Goal: Information Seeking & Learning: Stay updated

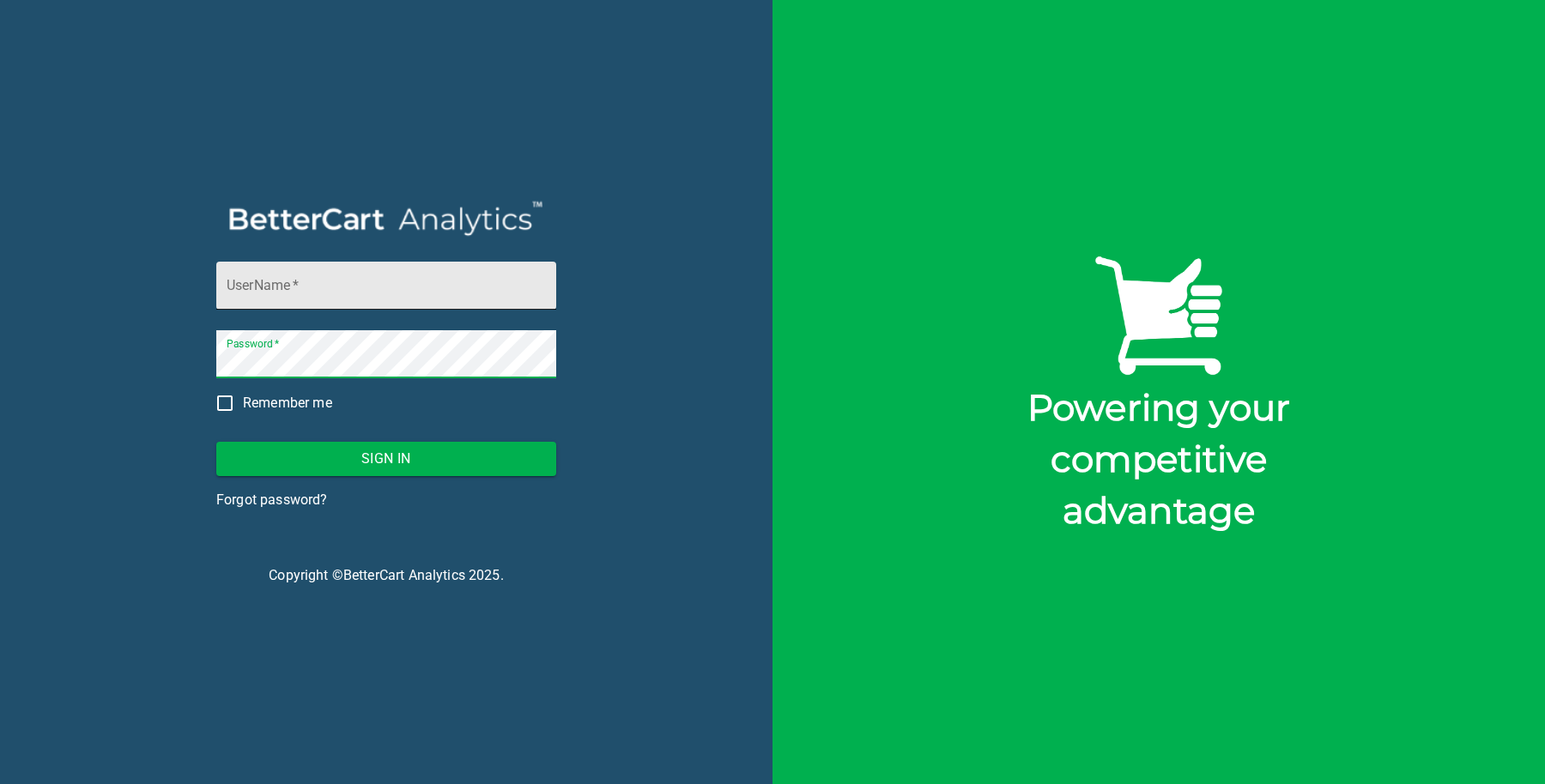
click at [290, 295] on input "UserName   *" at bounding box center [386, 285] width 340 height 48
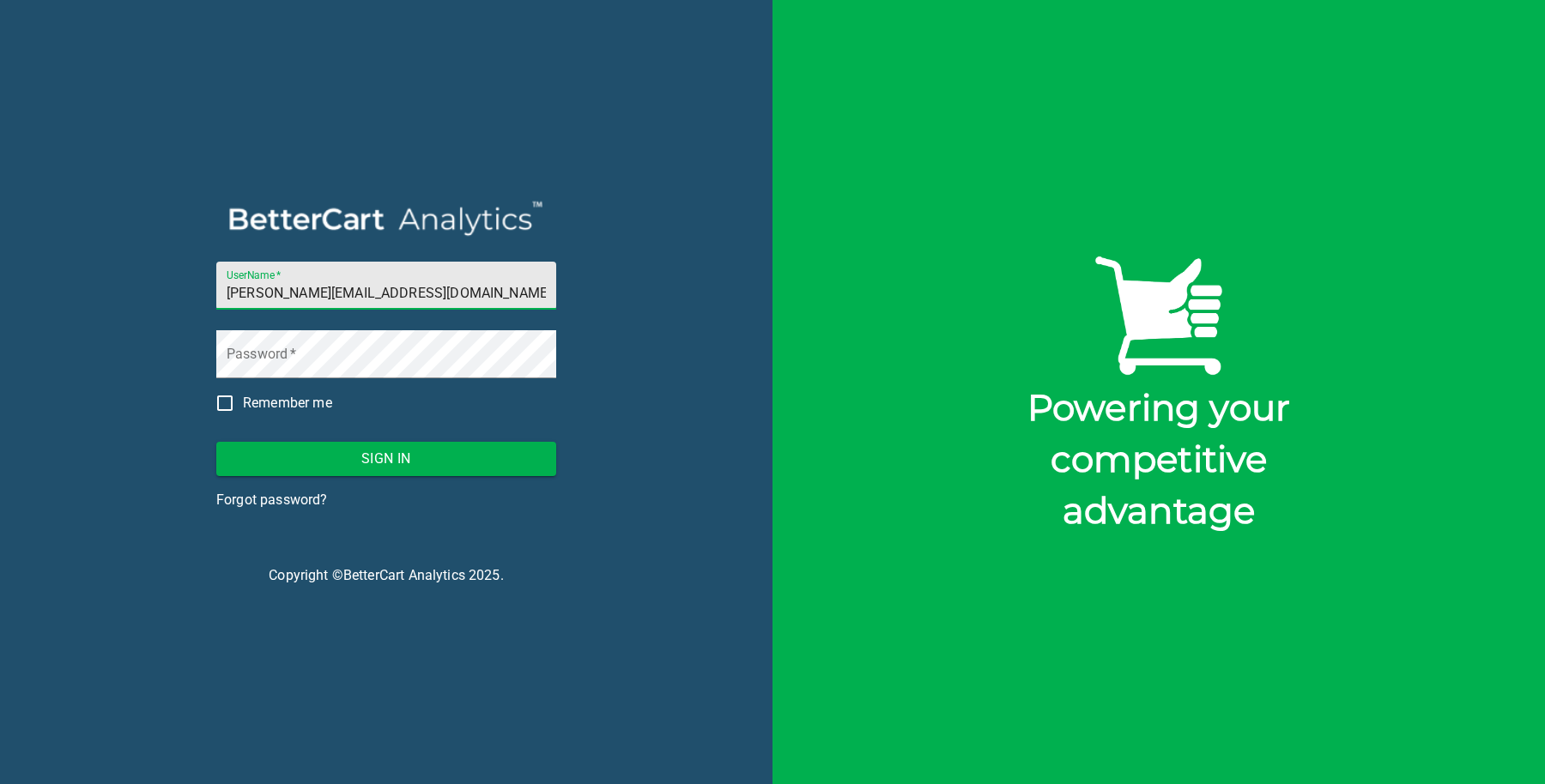
type input "[PERSON_NAME][EMAIL_ADDRESS][DOMAIN_NAME]"
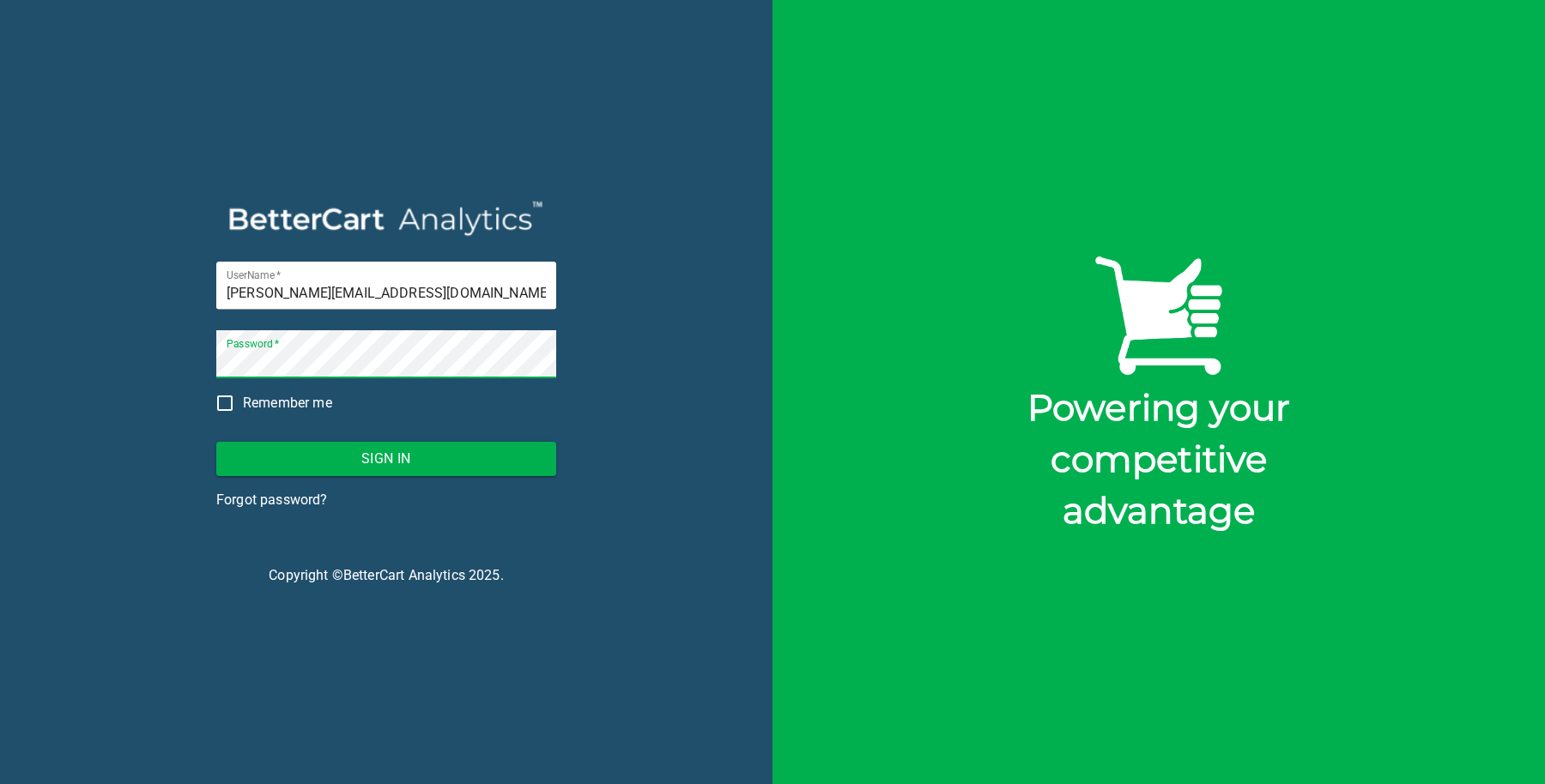
click at [414, 461] on span "Sign In" at bounding box center [386, 459] width 312 height 24
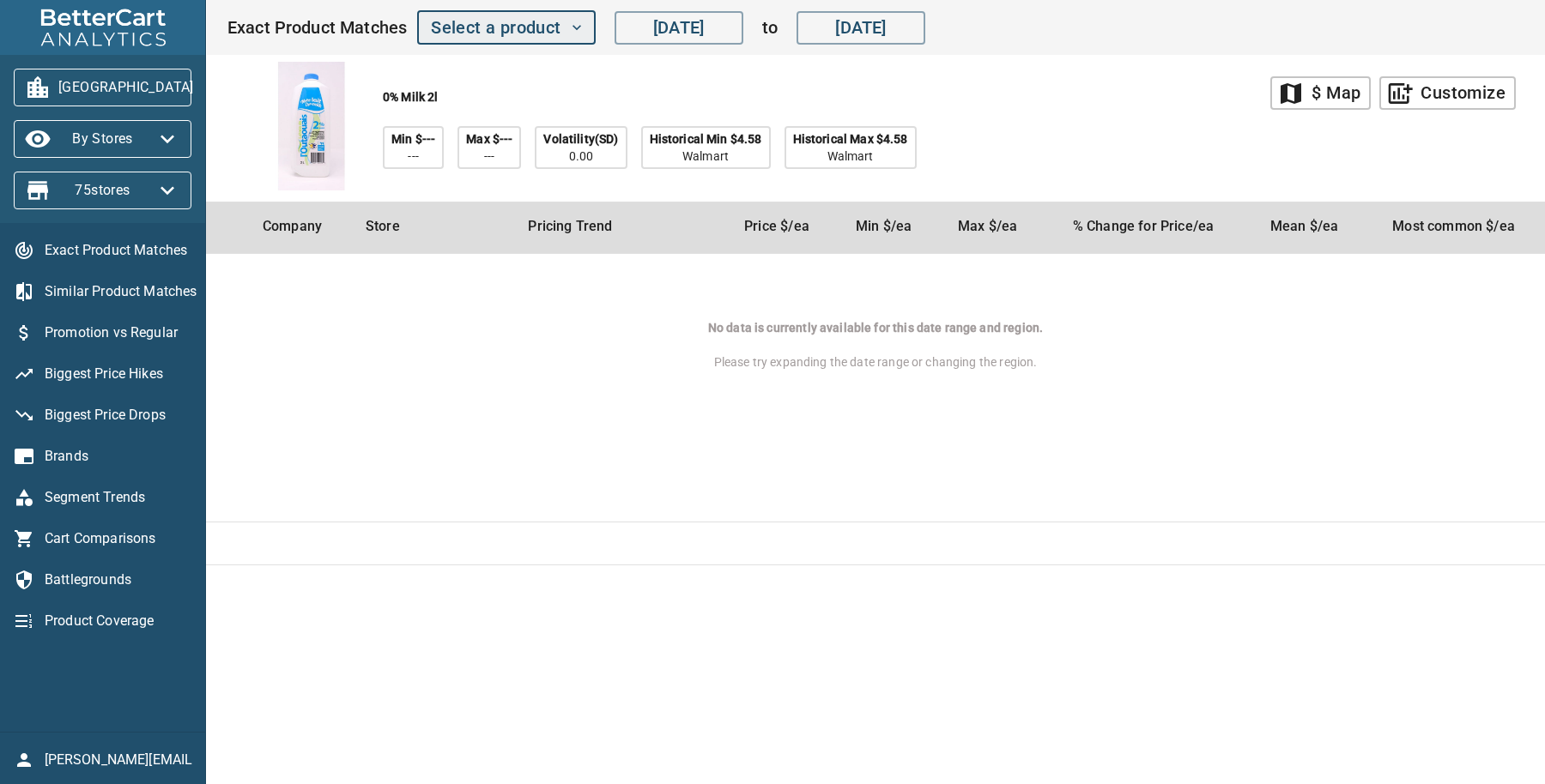
click at [576, 24] on icon "button" at bounding box center [577, 28] width 17 height 17
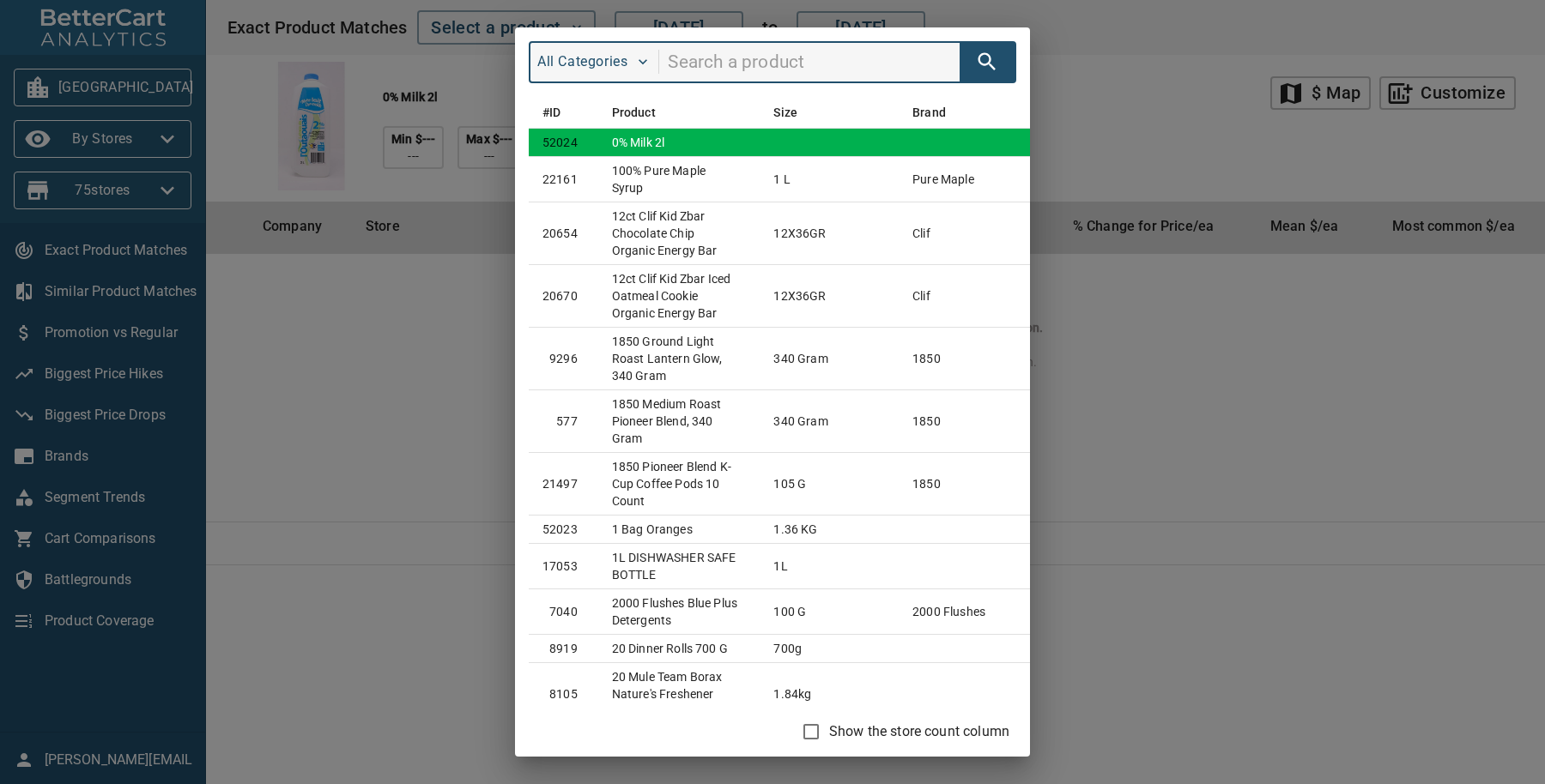
click at [655, 136] on td "0% milk 2l" at bounding box center [680, 141] width 162 height 28
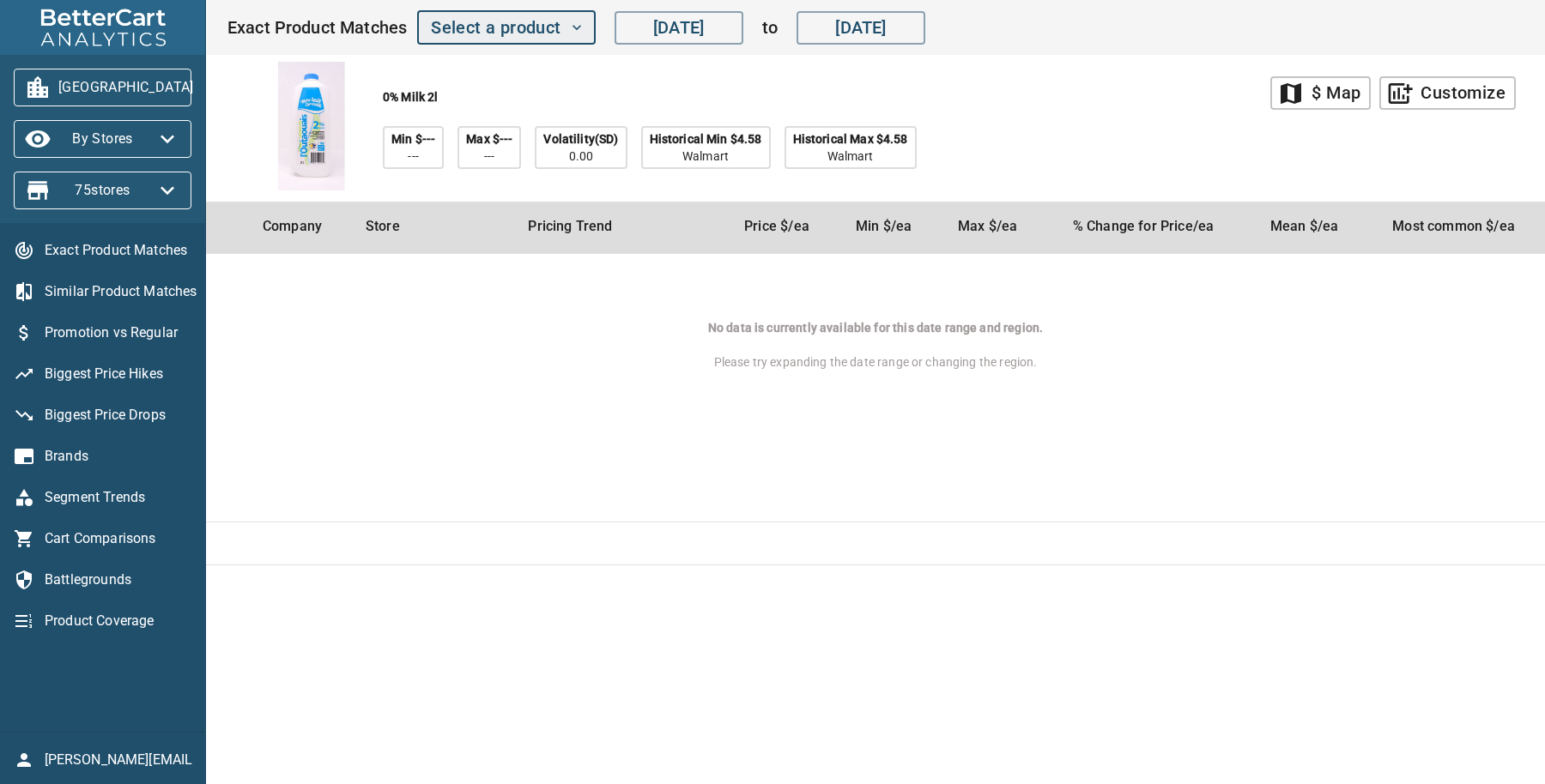
click at [572, 22] on icon "button" at bounding box center [577, 28] width 17 height 17
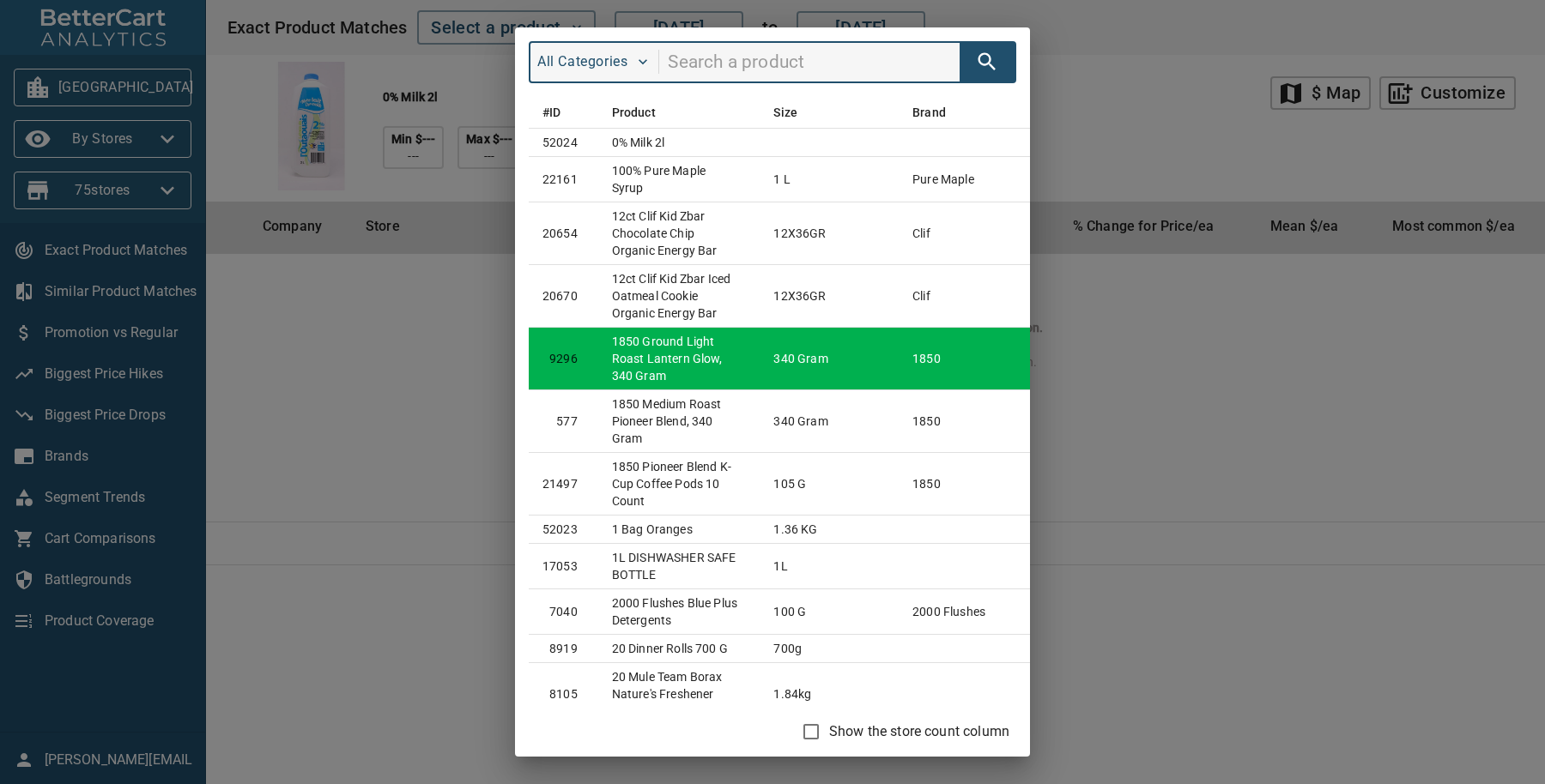
click at [676, 390] on td "1850 Ground Light Roast Lantern Glow, 340 Gram" at bounding box center [680, 358] width 162 height 63
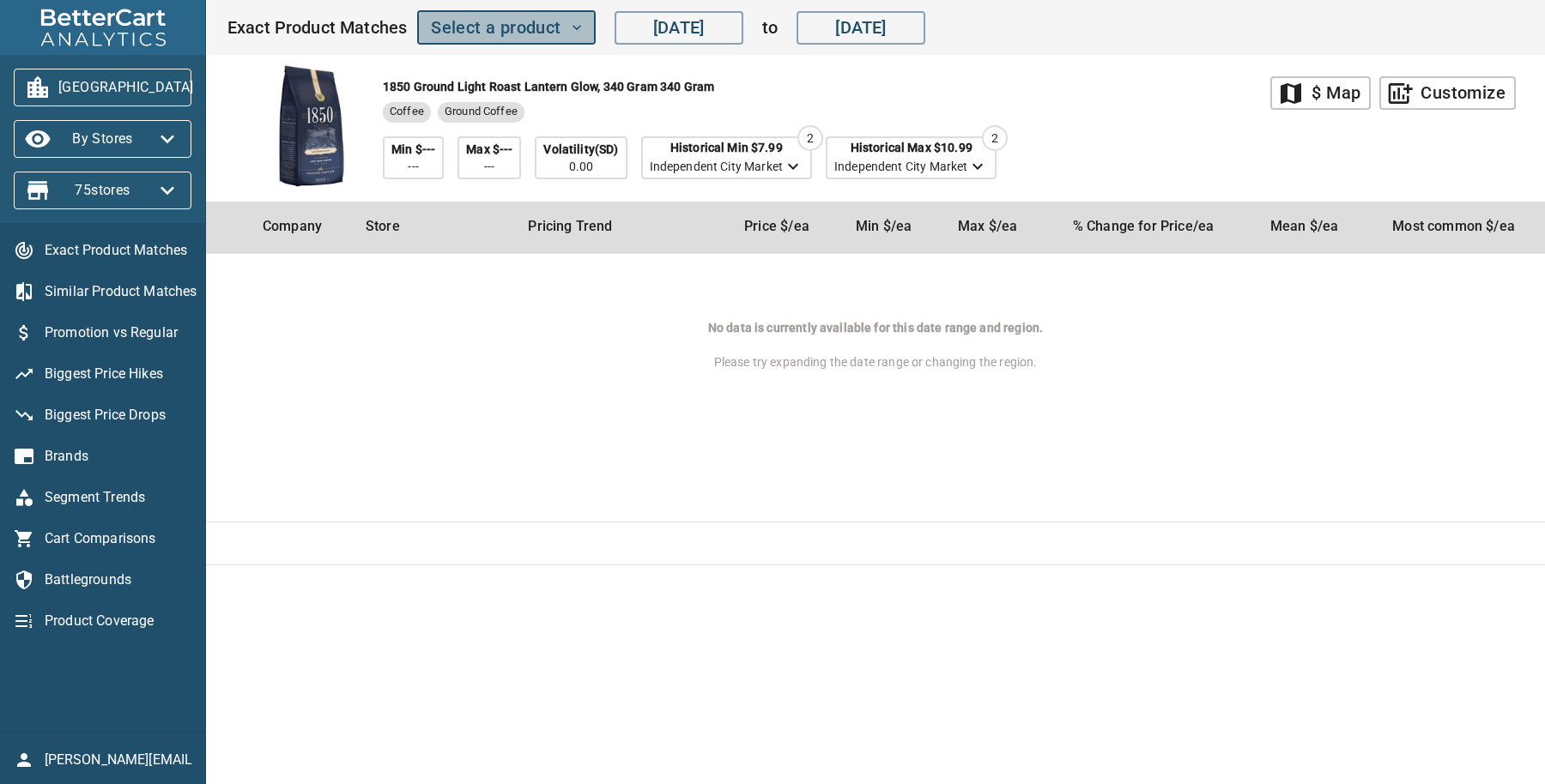
click at [582, 22] on icon "button" at bounding box center [577, 28] width 17 height 17
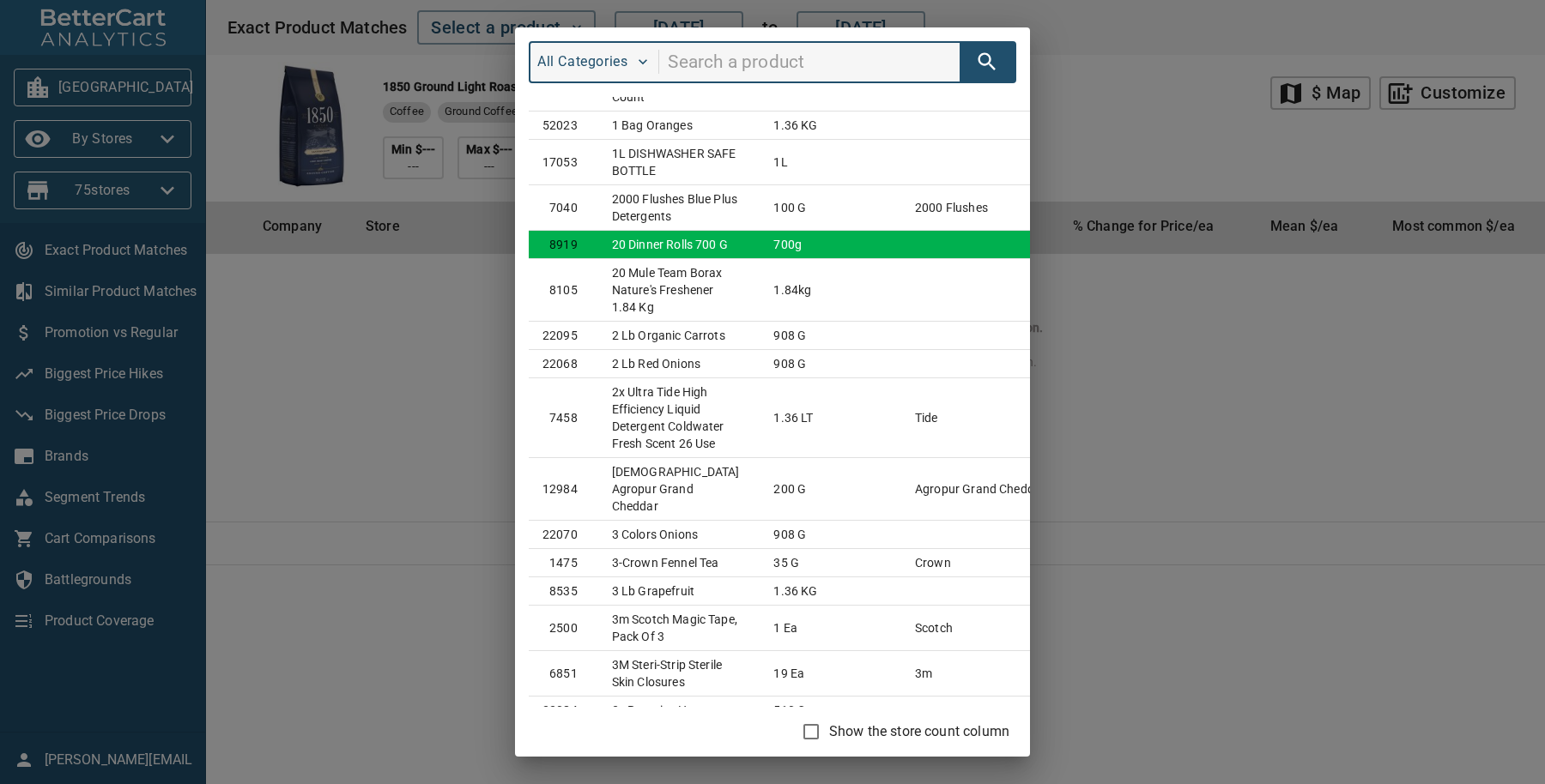
scroll to position [430, 0]
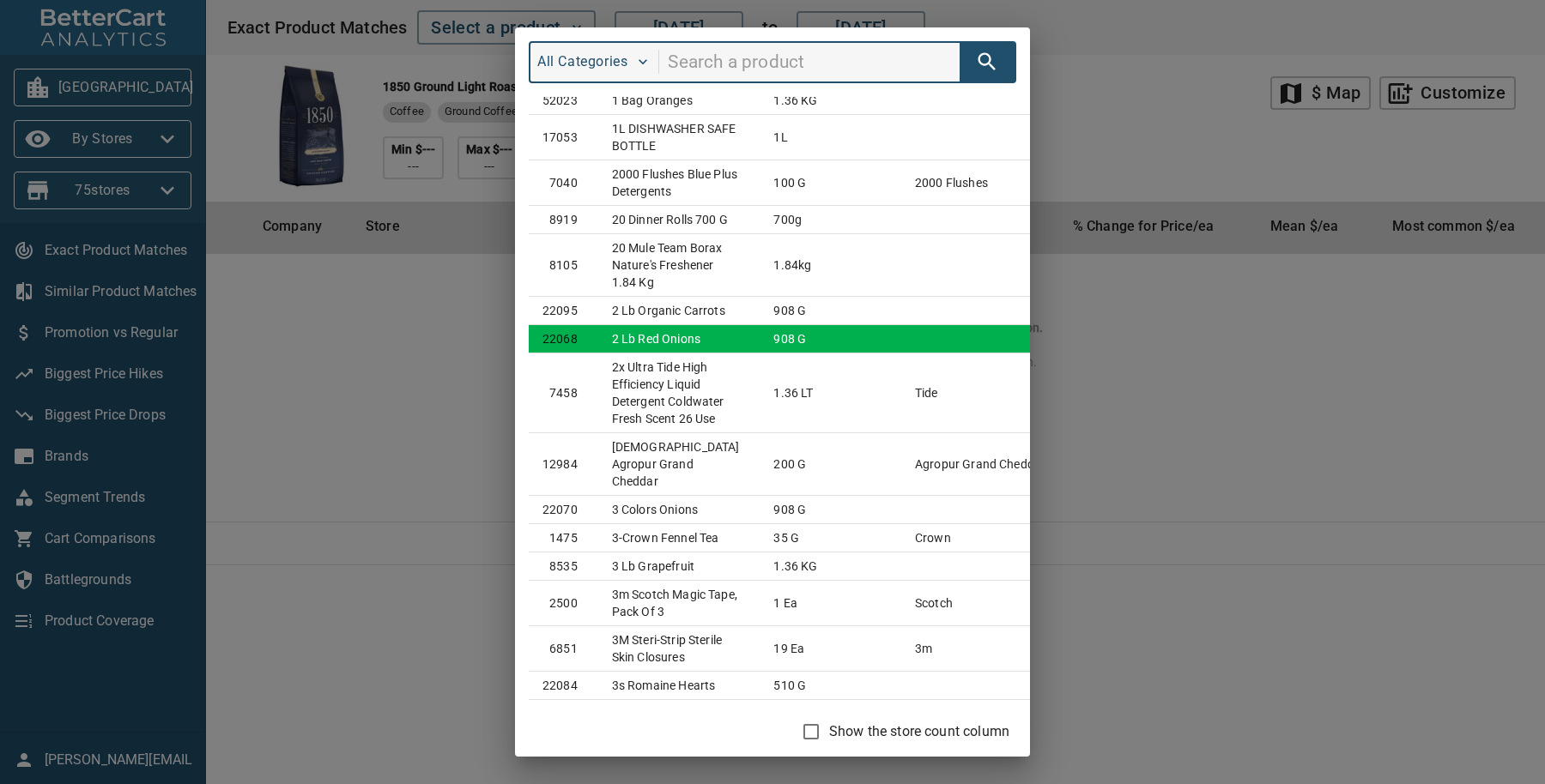
click at [671, 354] on td "2 lb Red Onions" at bounding box center [680, 339] width 162 height 28
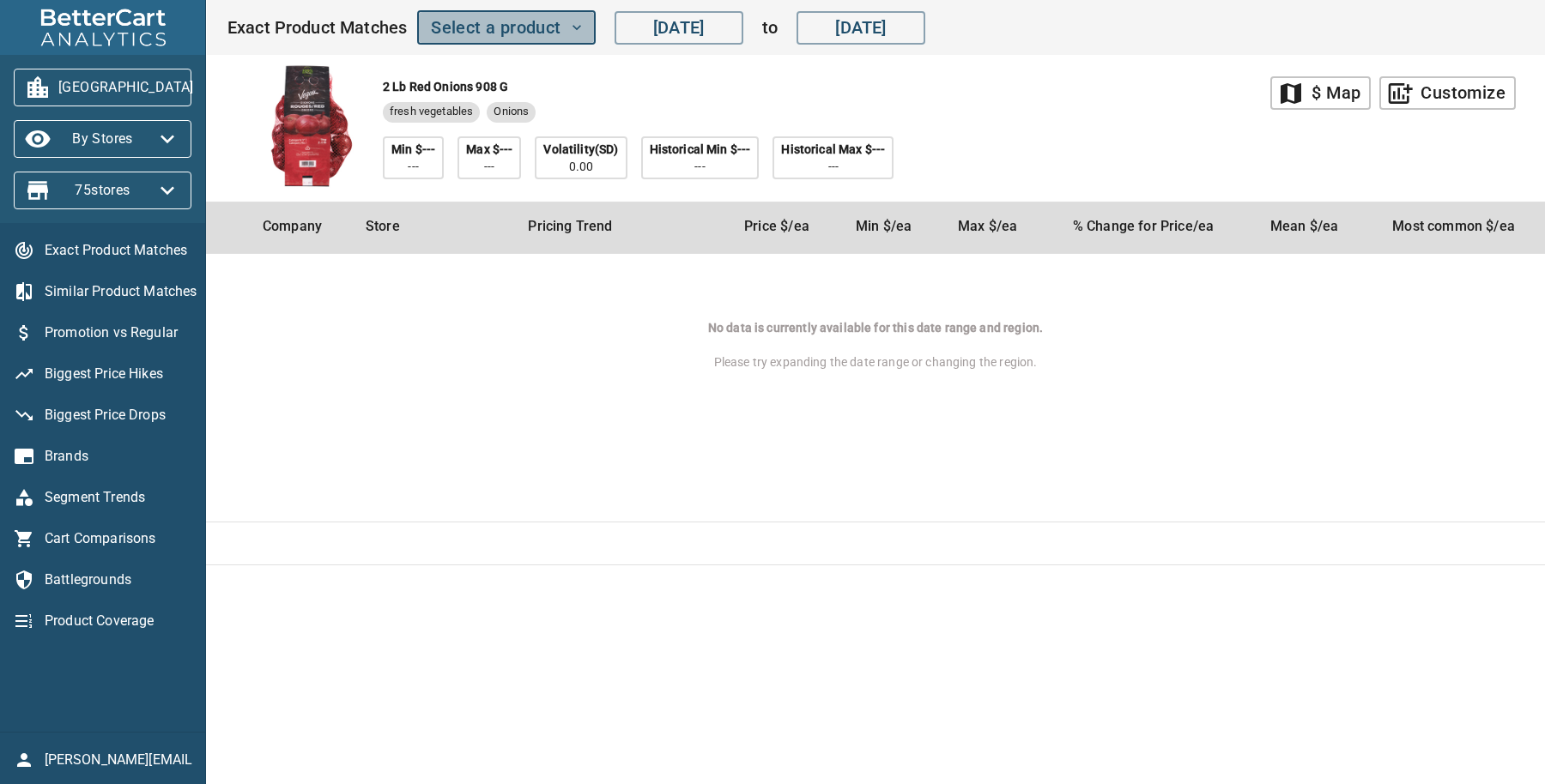
click at [578, 24] on icon "button" at bounding box center [577, 28] width 17 height 17
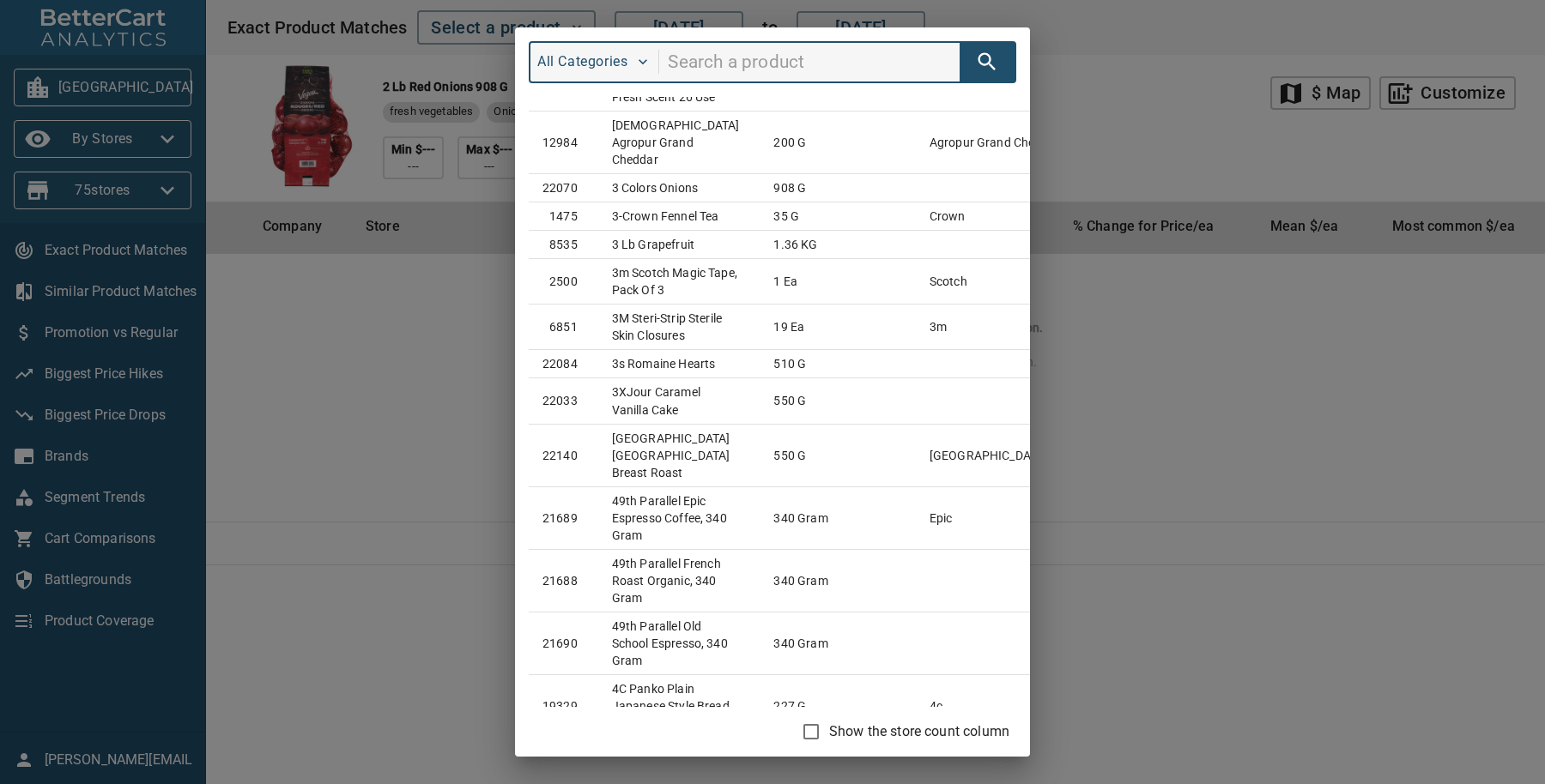
scroll to position [1395, 0]
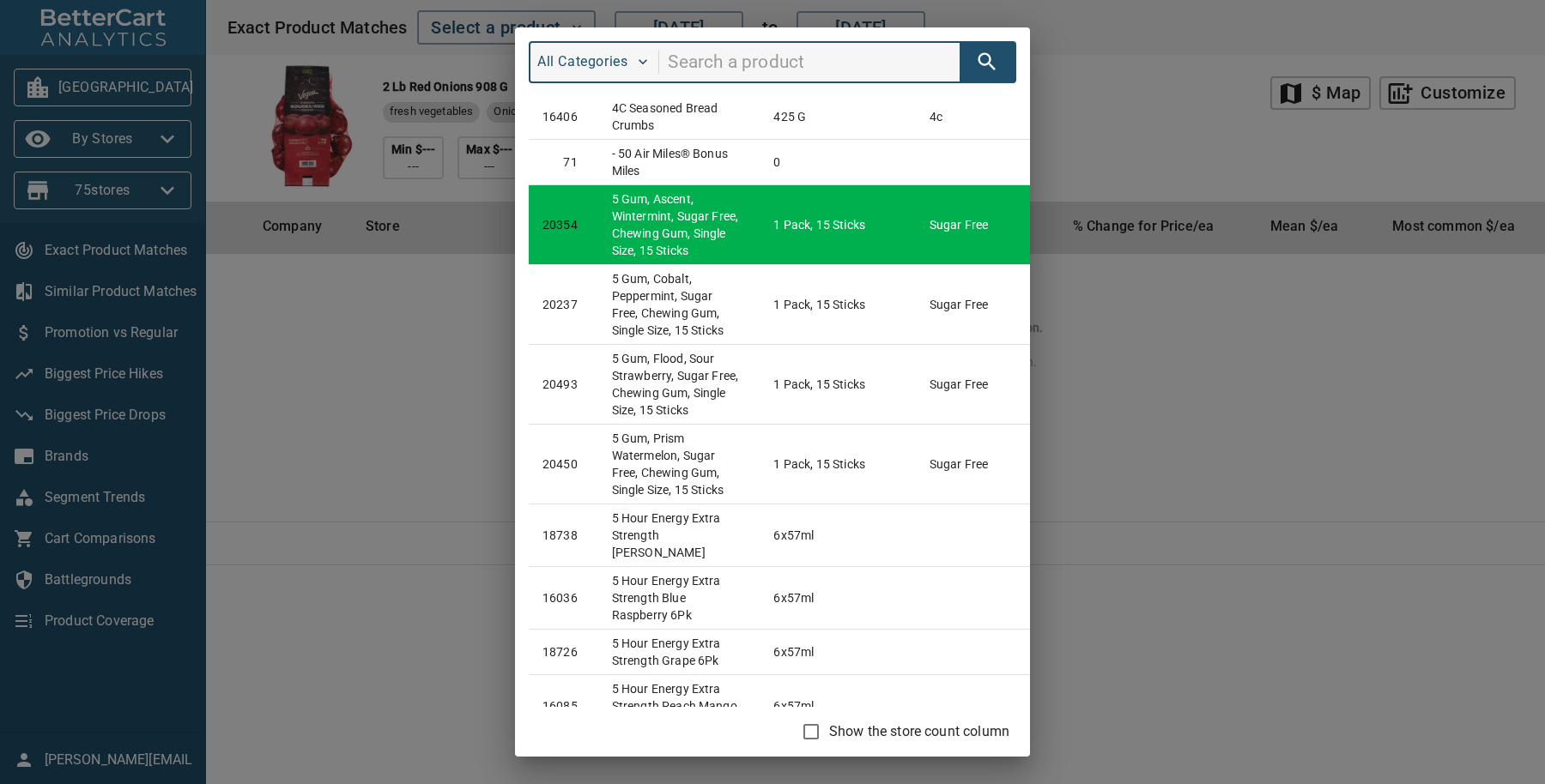
click at [679, 264] on td "5 Gum, Ascent, Wintermint, Sugar Free, Chewing Gum, Single Size, 15 Sticks" at bounding box center [680, 224] width 162 height 80
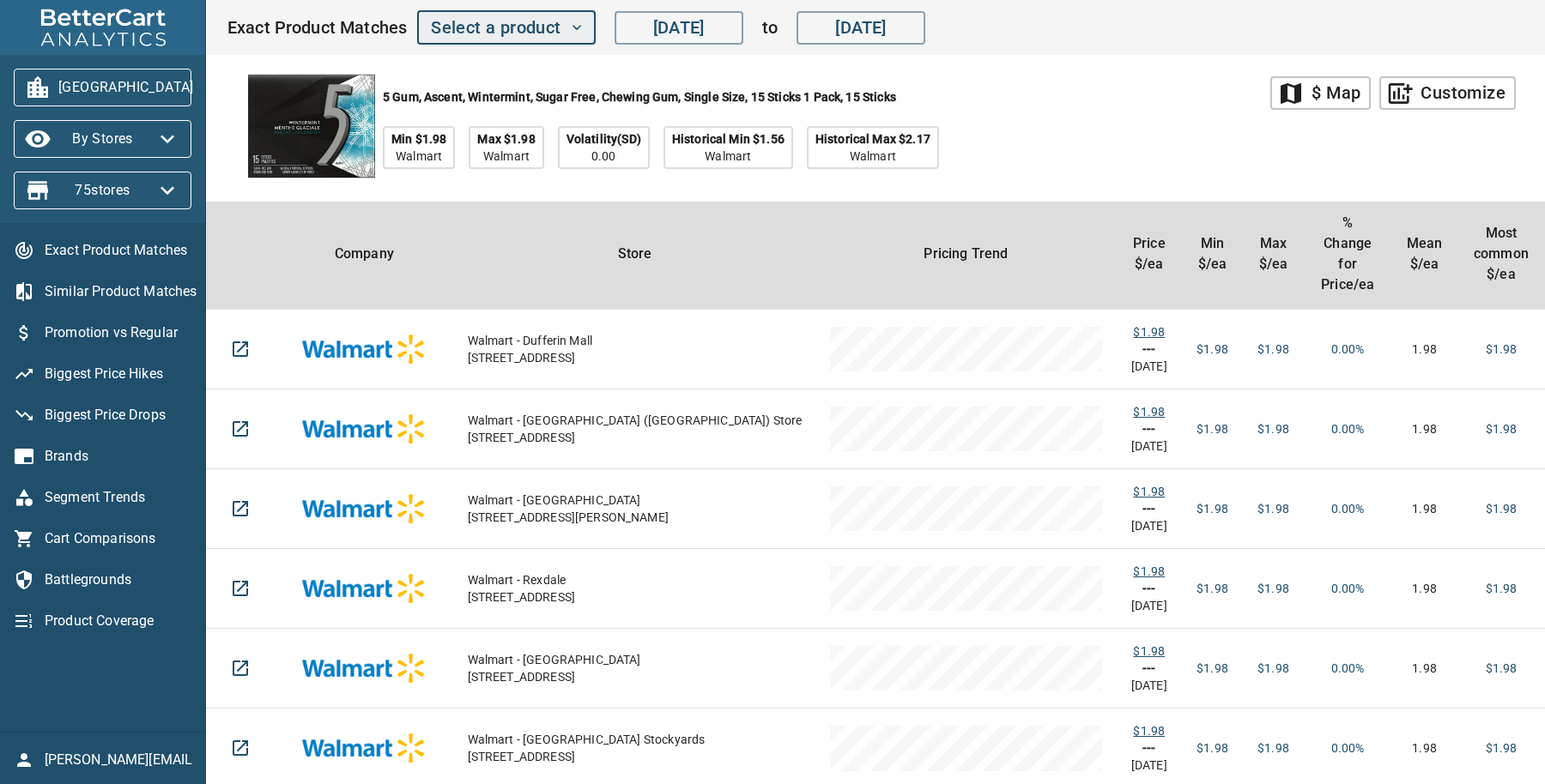
click at [581, 28] on icon "button" at bounding box center [577, 28] width 17 height 17
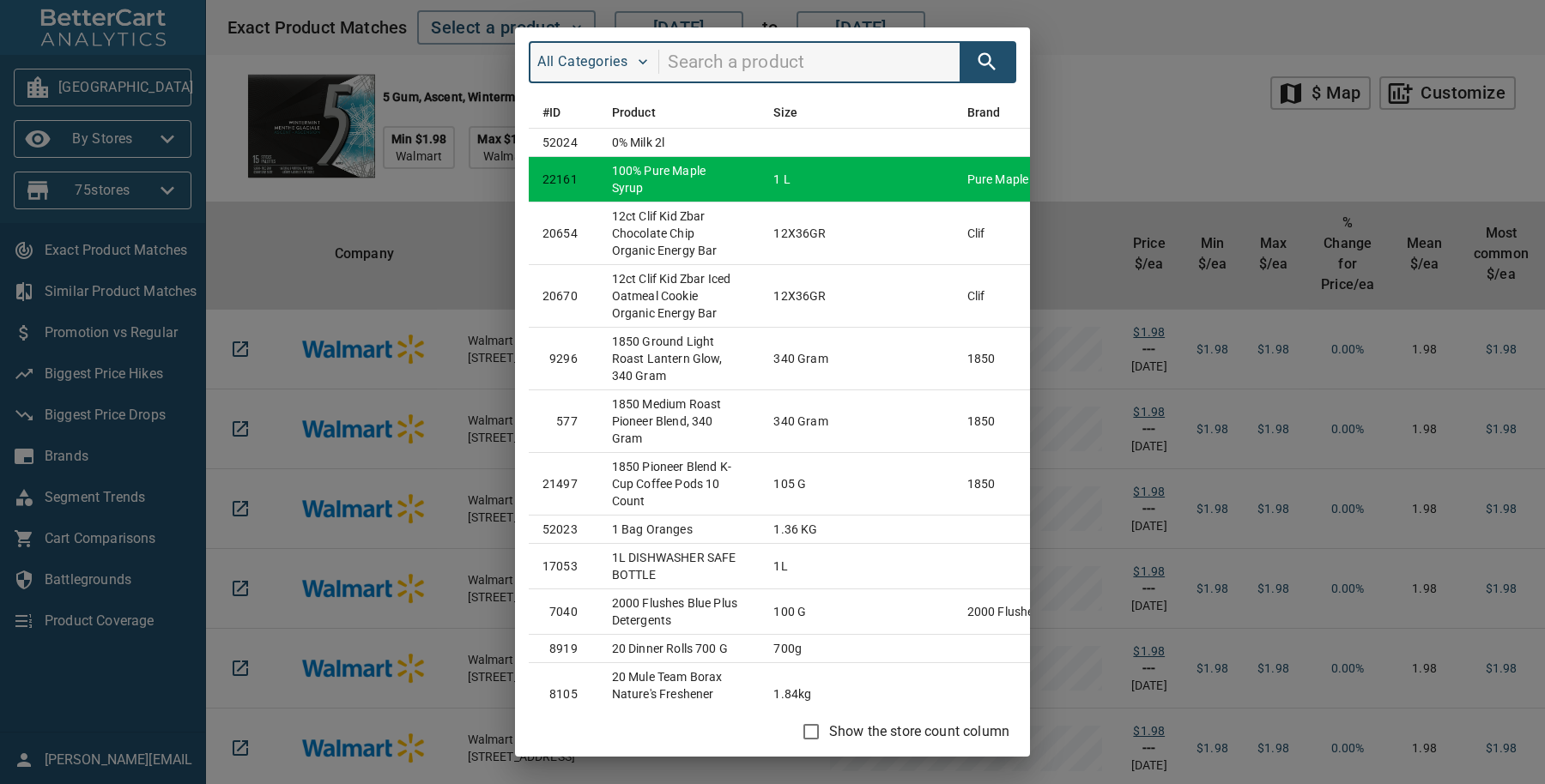
click at [631, 167] on td "100% Pure Maple Syrup" at bounding box center [680, 179] width 162 height 46
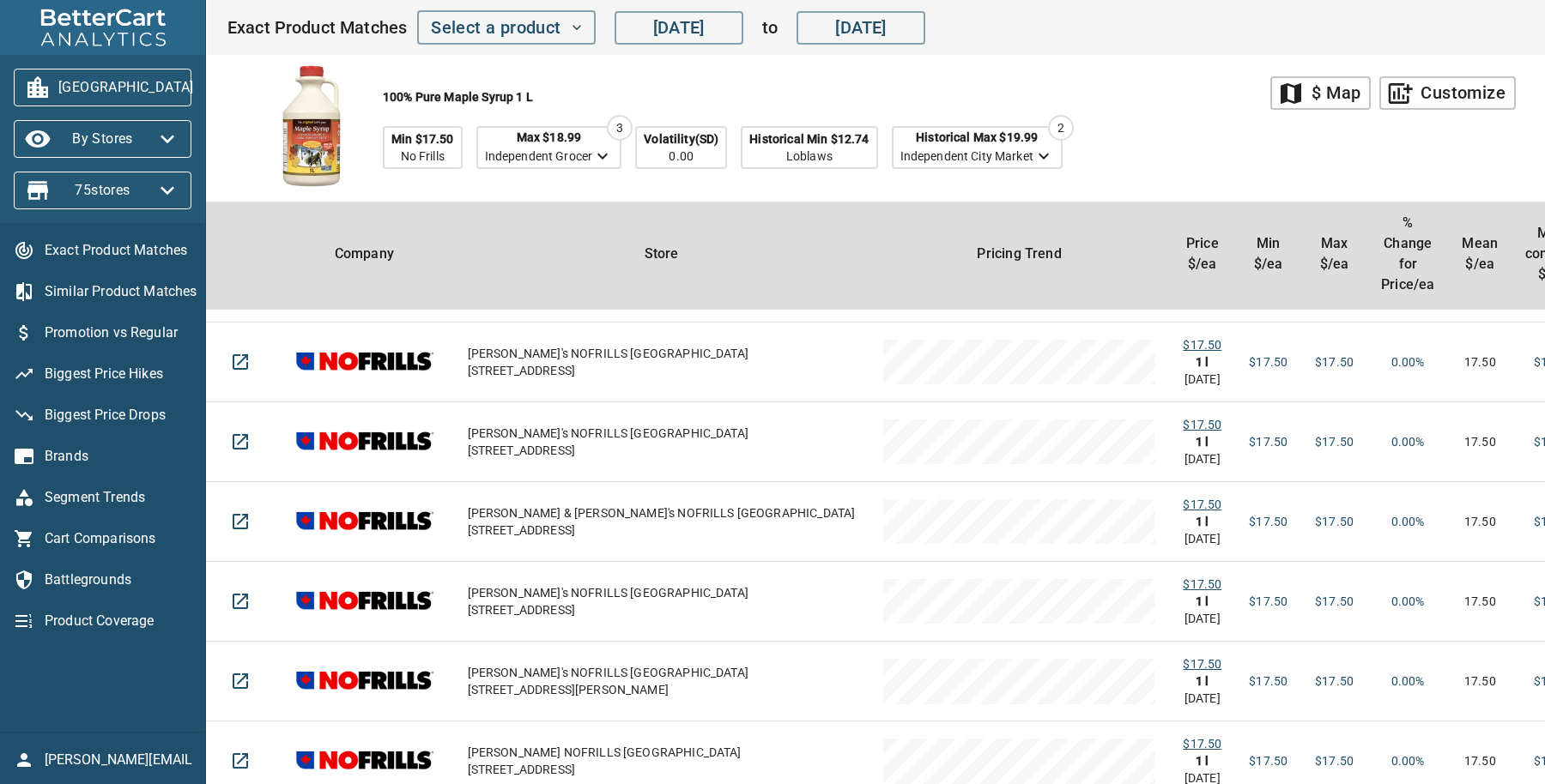
scroll to position [1931, 0]
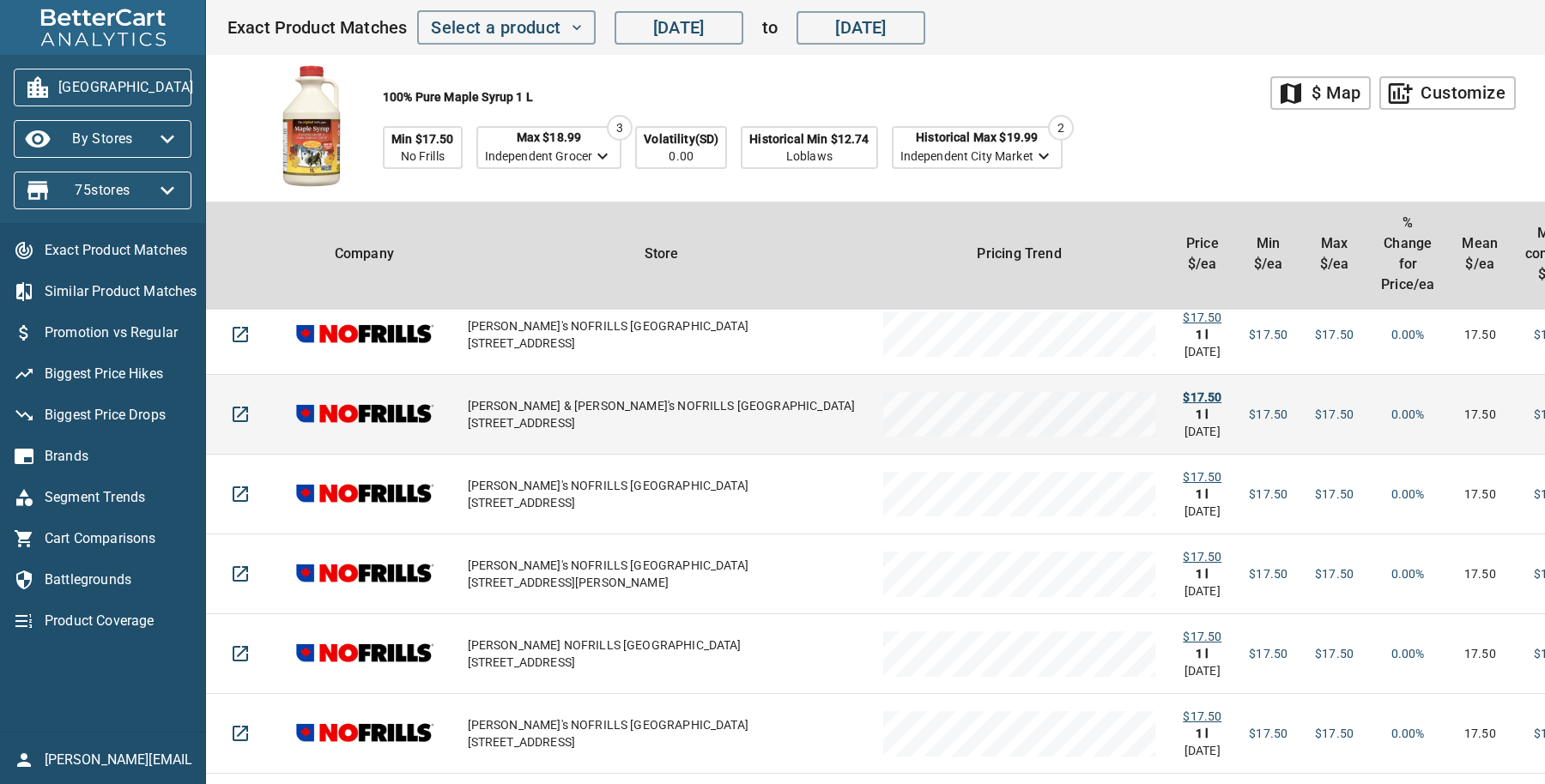
click at [1183, 389] on div "$17.50" at bounding box center [1202, 398] width 39 height 17
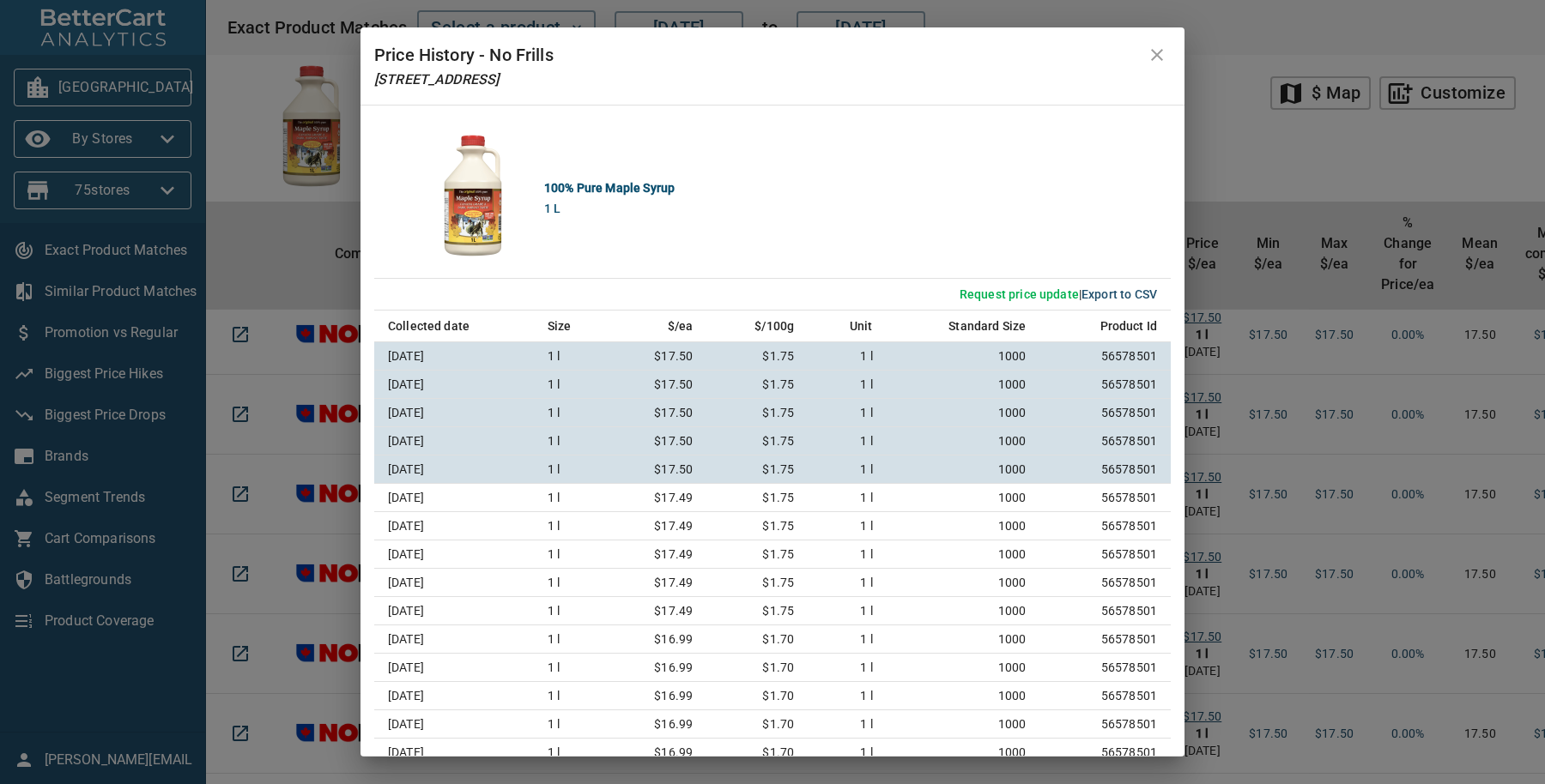
drag, startPoint x: 1159, startPoint y: 61, endPoint x: 1013, endPoint y: 99, distance: 150.9
click at [1013, 99] on div "Price History - No Frills [STREET_ADDRESS]" at bounding box center [772, 66] width 824 height 78
click at [1150, 55] on icon "close" at bounding box center [1157, 55] width 21 height 21
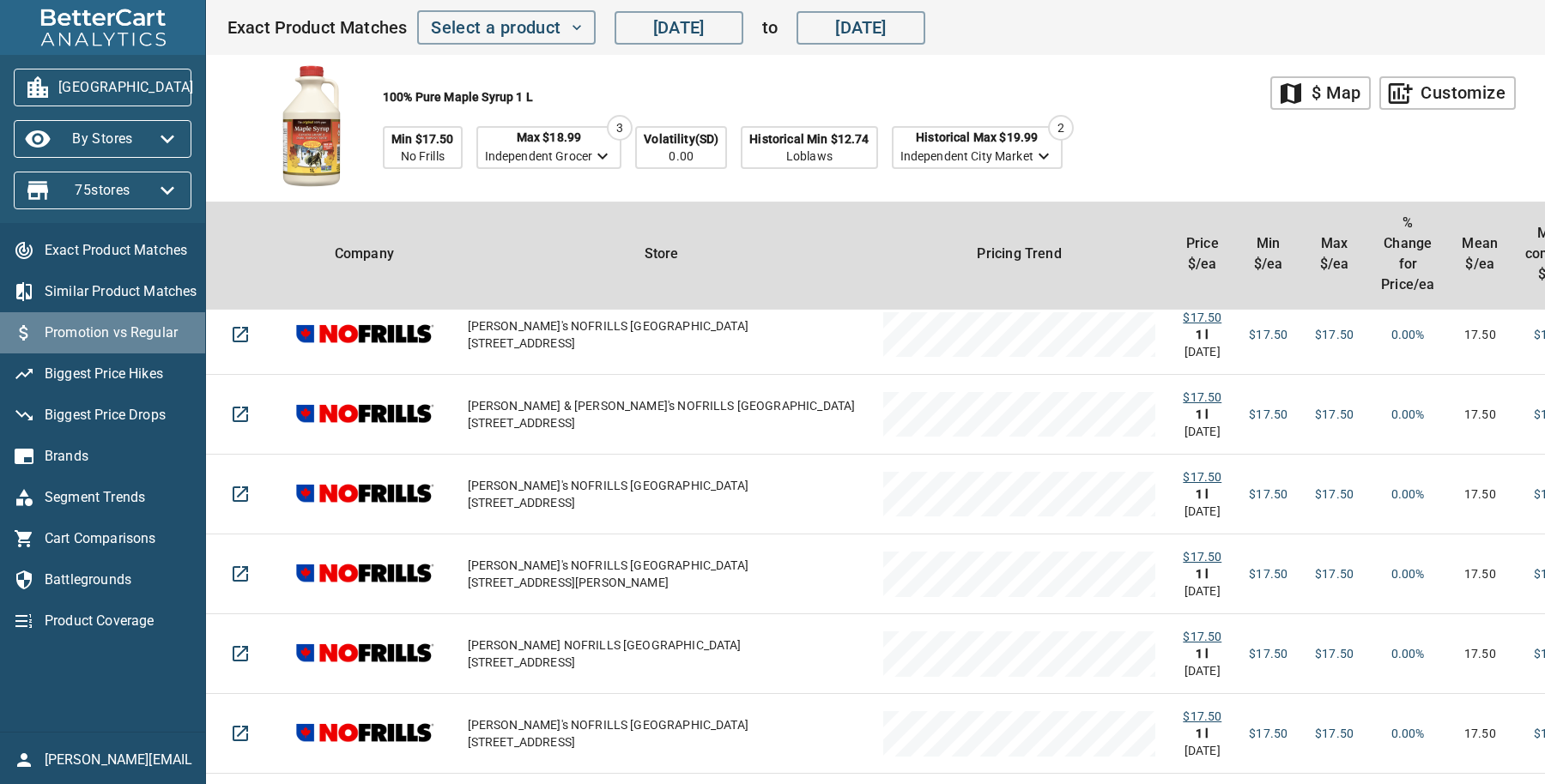
click at [135, 328] on span "Promotion vs Regular" at bounding box center [118, 333] width 147 height 21
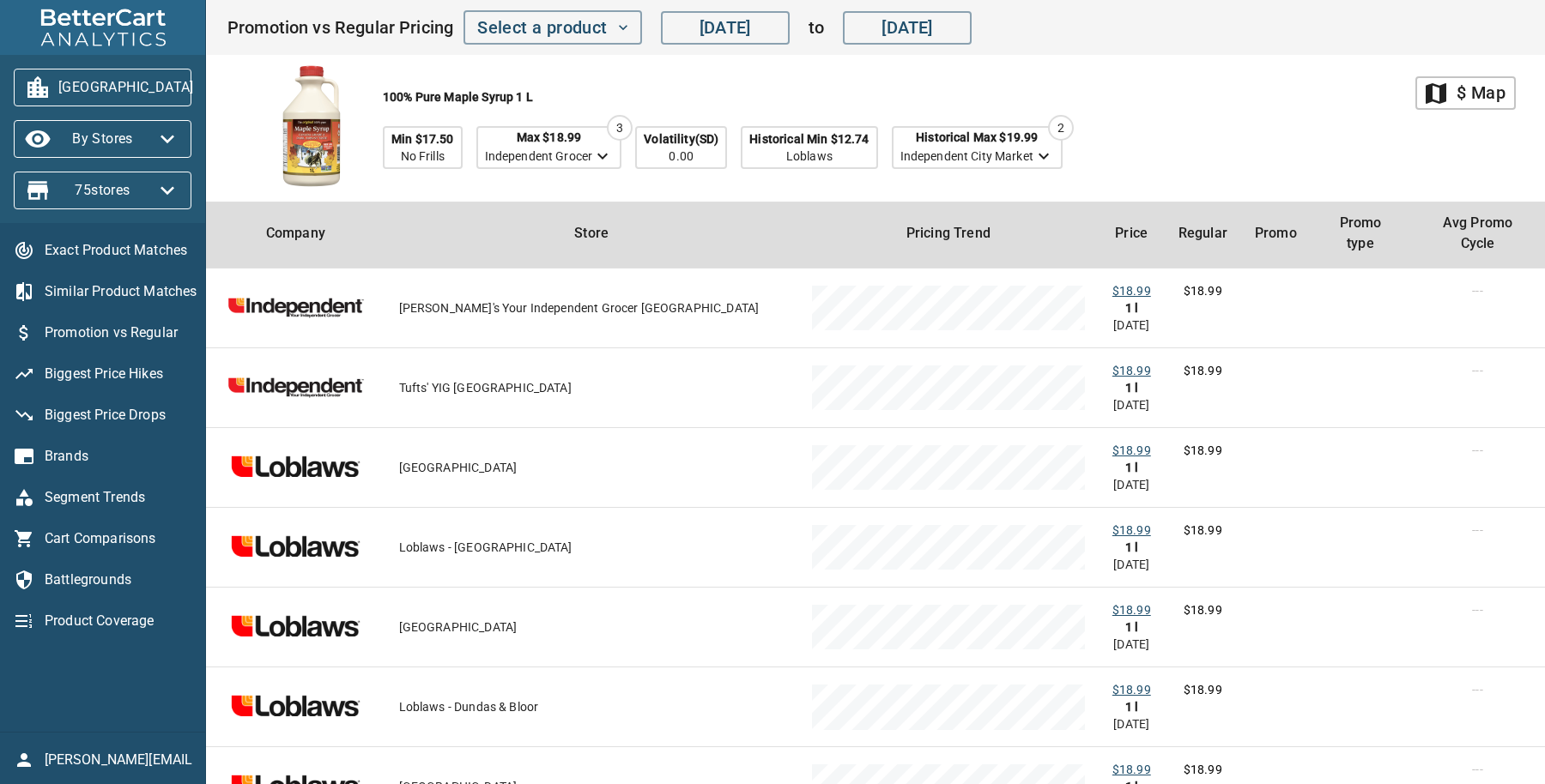
click at [1169, 152] on div "100% Pure Maple Syrup 1 l Min $17.50 No Frills Max $18.99 Independent Grocer 3 …" at bounding box center [821, 129] width 1189 height 147
click at [626, 24] on icon "button" at bounding box center [623, 28] width 17 height 17
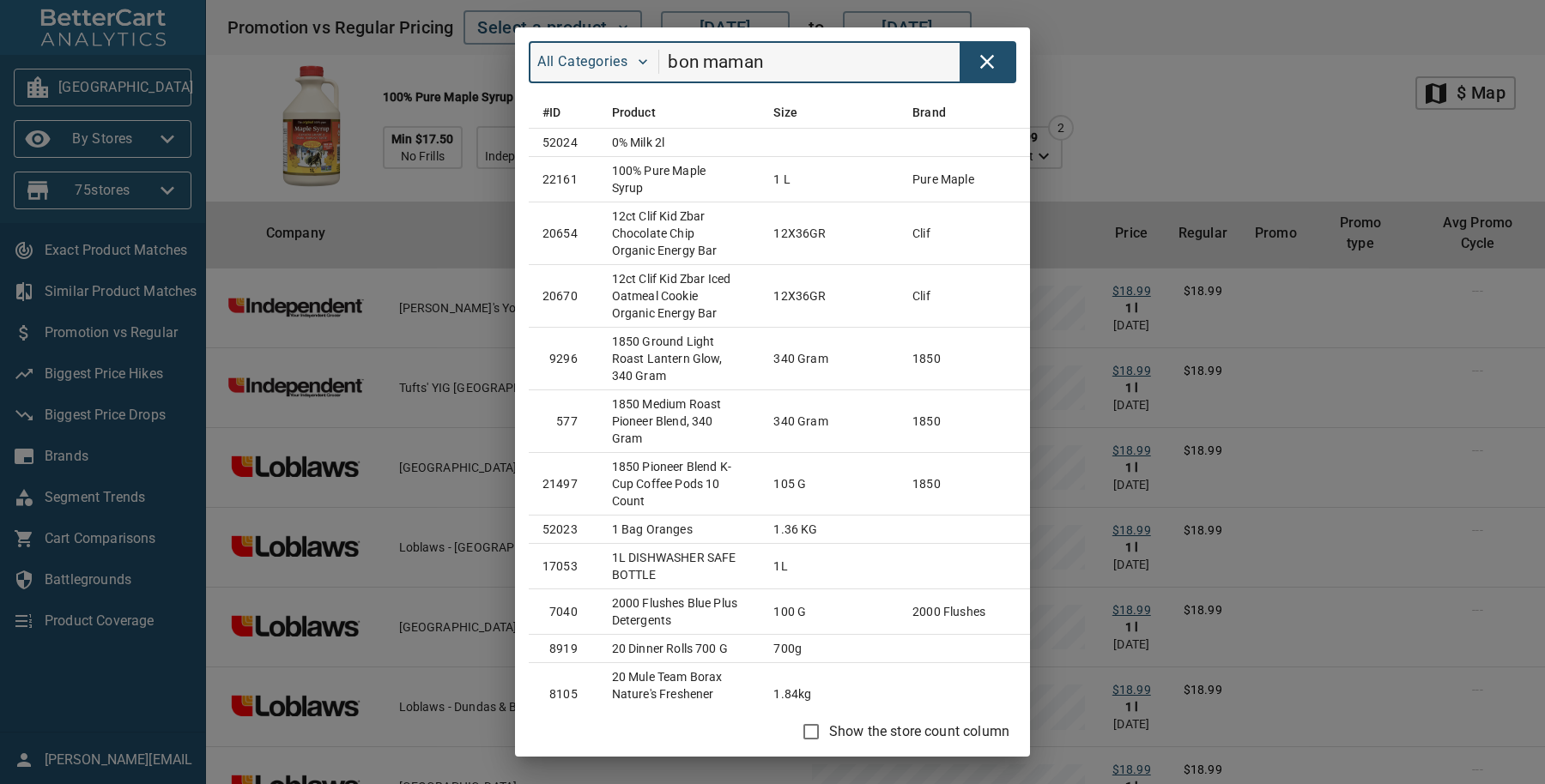
type input "bon maman"
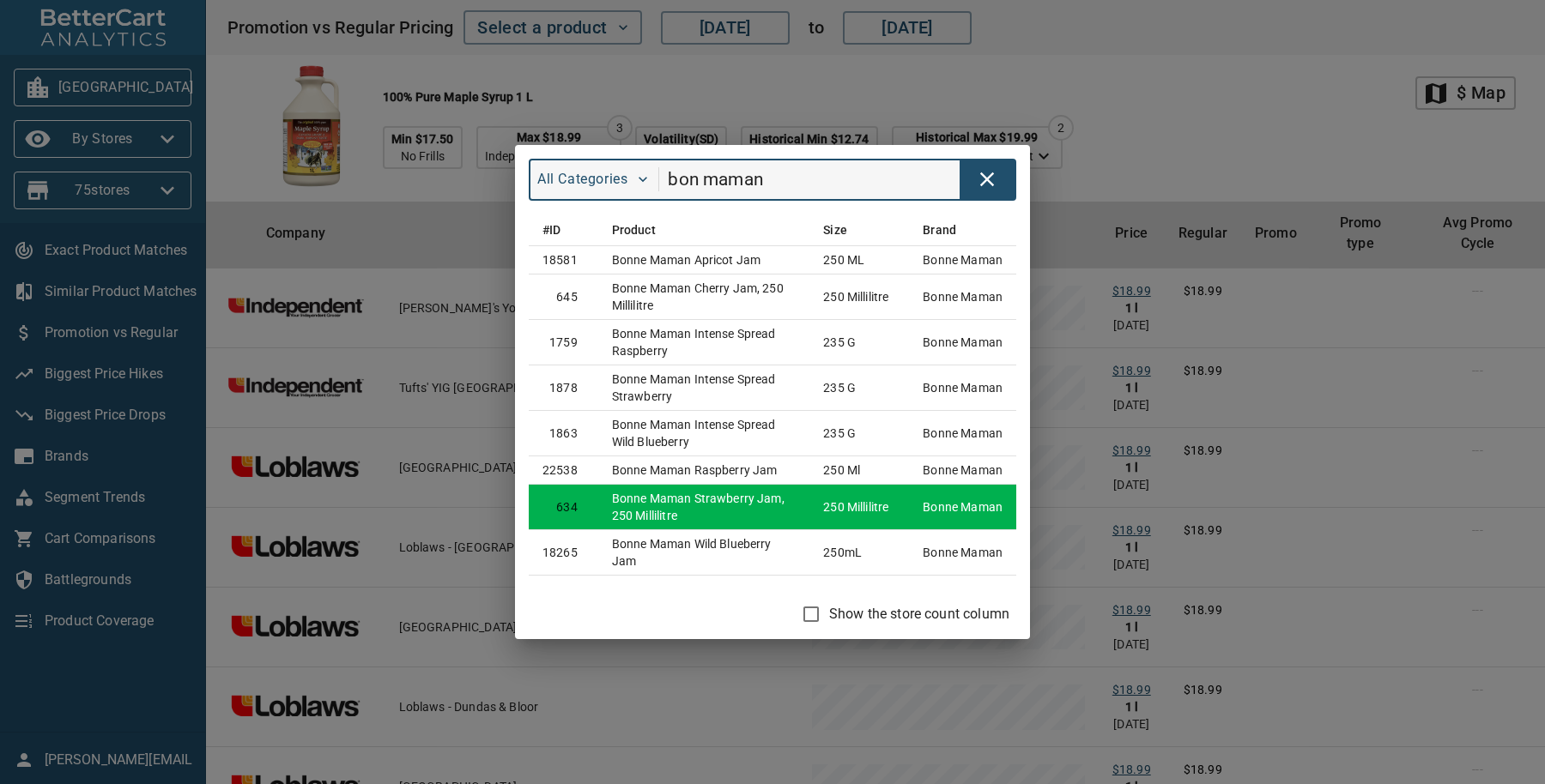
click at [741, 505] on td "Bonne Maman Strawberry Jam, 250 Millilitre" at bounding box center [704, 506] width 211 height 46
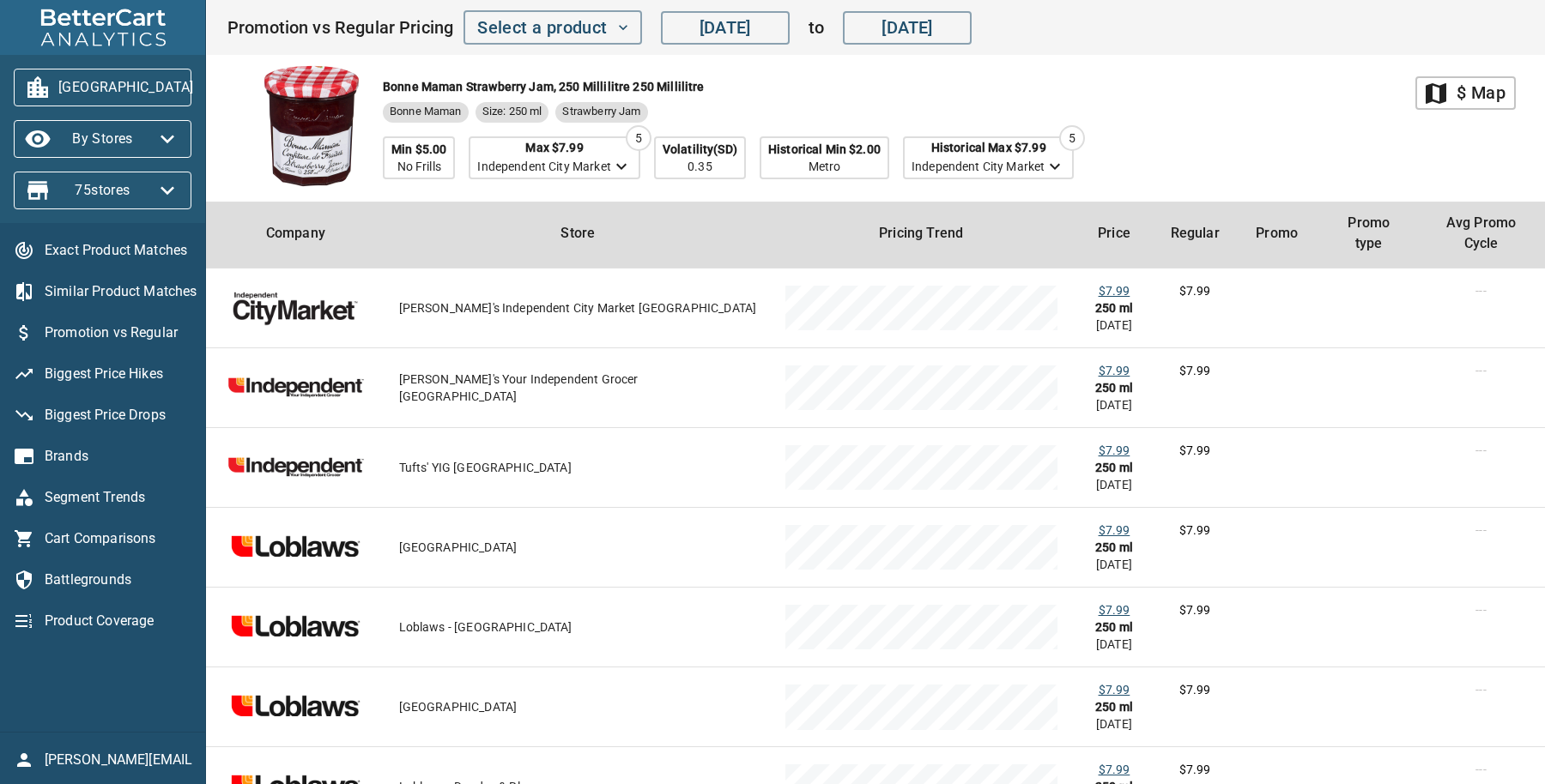
click at [104, 241] on span "Exact Product Matches" at bounding box center [118, 251] width 147 height 21
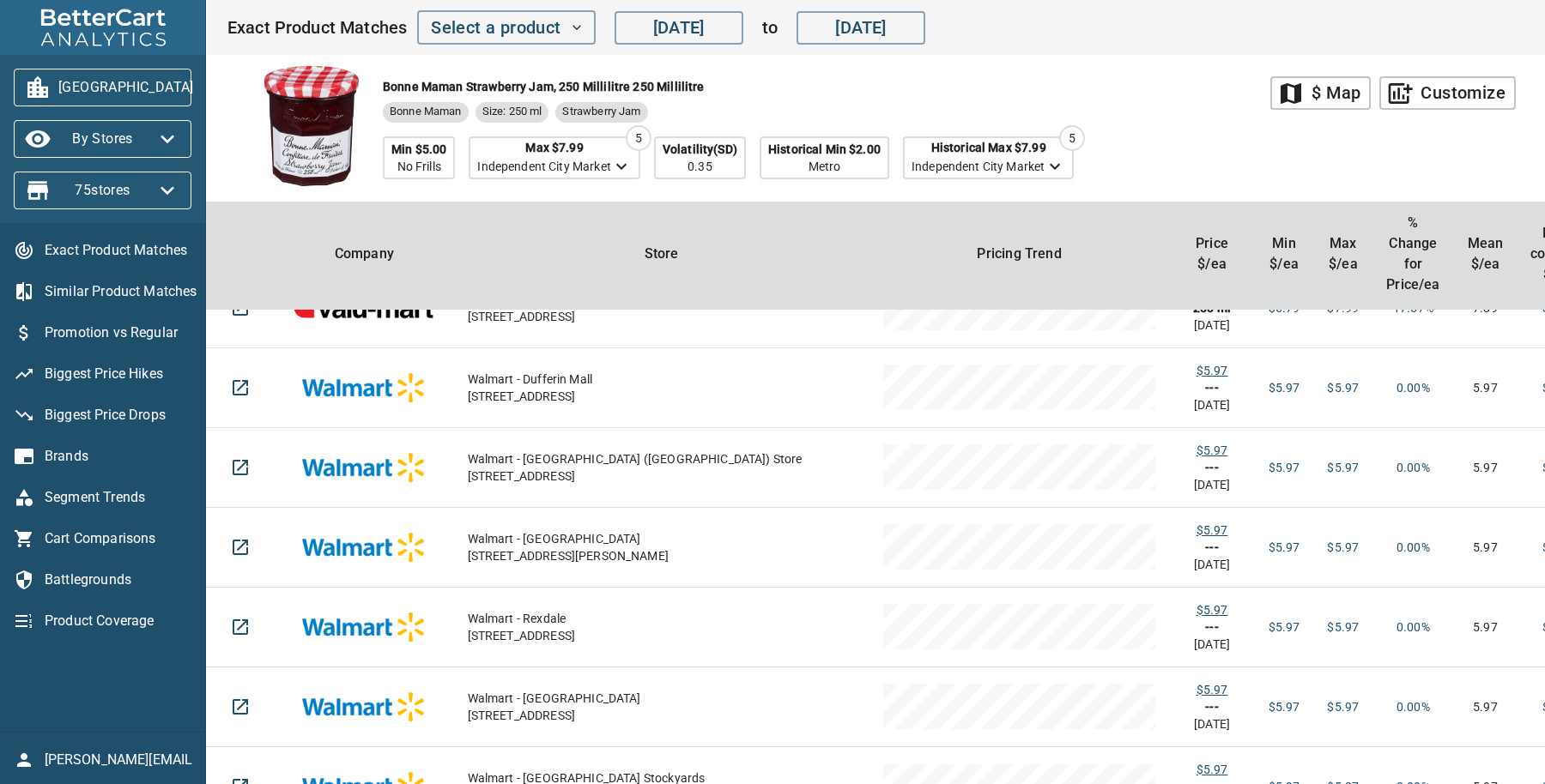
scroll to position [4291, 0]
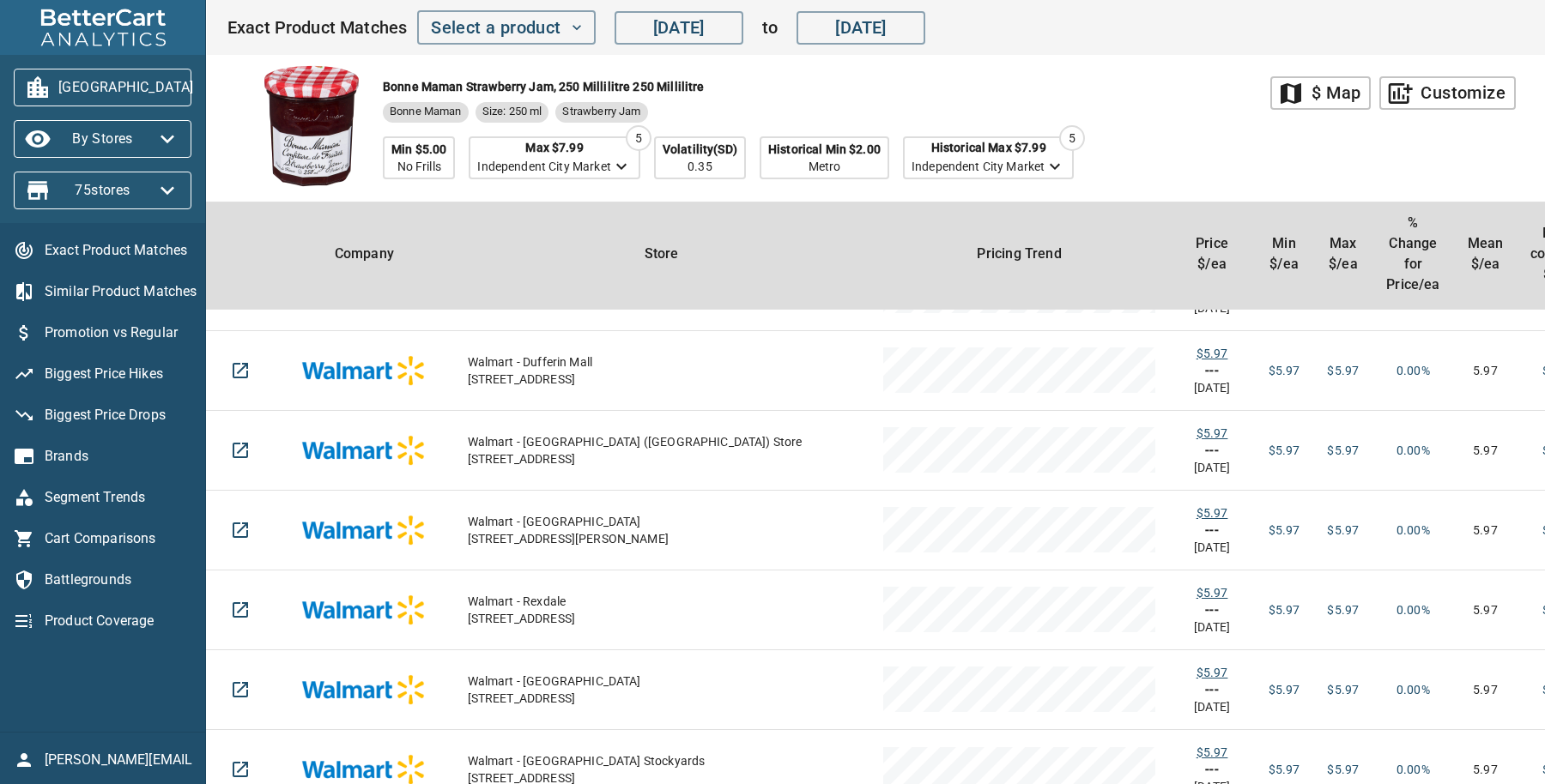
click at [1196, 125] on div "Bonne Maman Strawberry Jam, 250 Millilitre 250 Millilitre Bonne Maman Size: 250…" at bounding box center [749, 129] width 1044 height 147
click at [1335, 91] on div "$ Map" at bounding box center [1335, 93] width 49 height 30
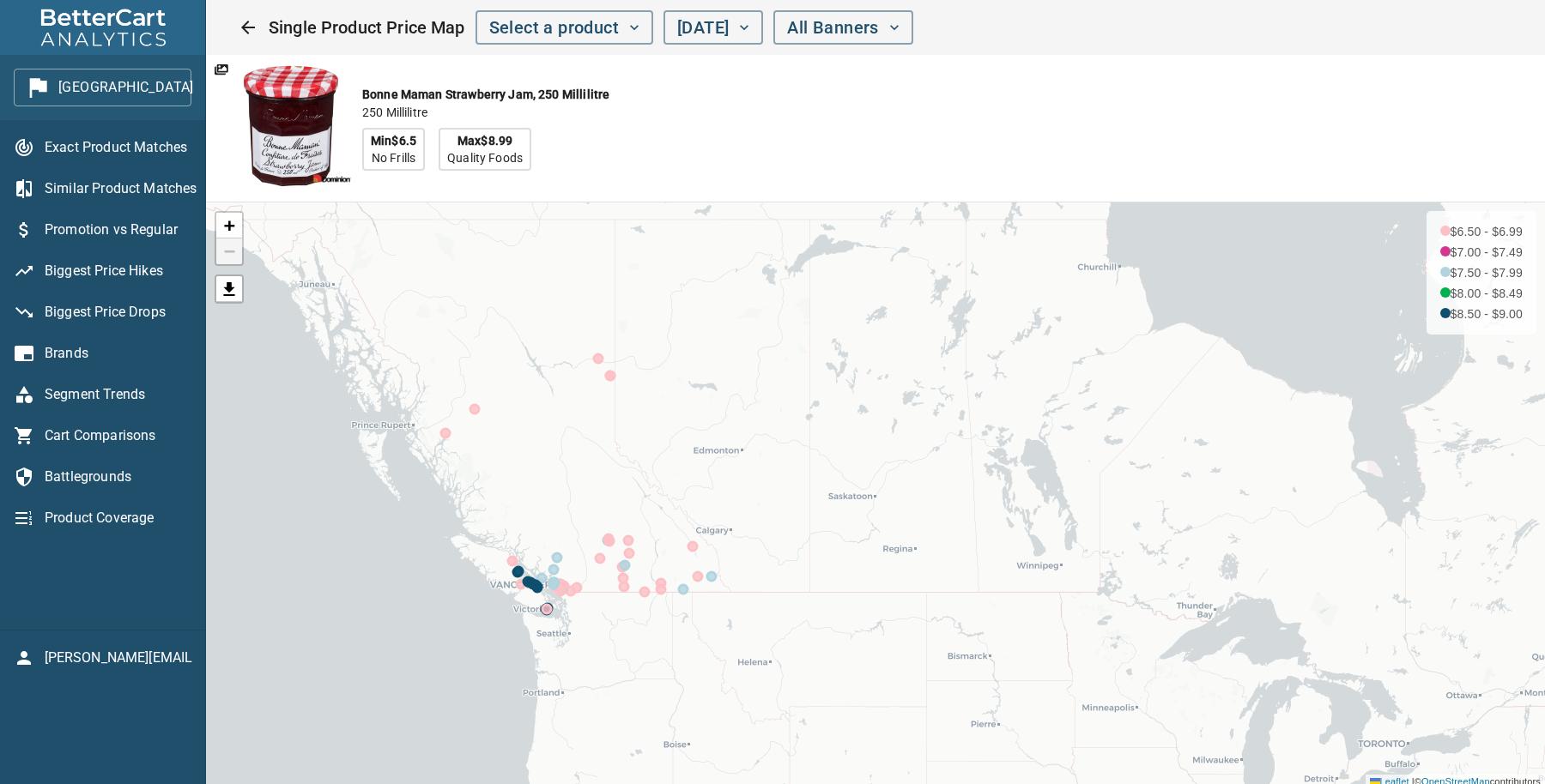
click at [1123, 134] on div "Bonne Maman Strawberry Jam, 250 Millilitre 250 Millilitre Min $6.5 No Frills Ma…" at bounding box center [705, 129] width 997 height 147
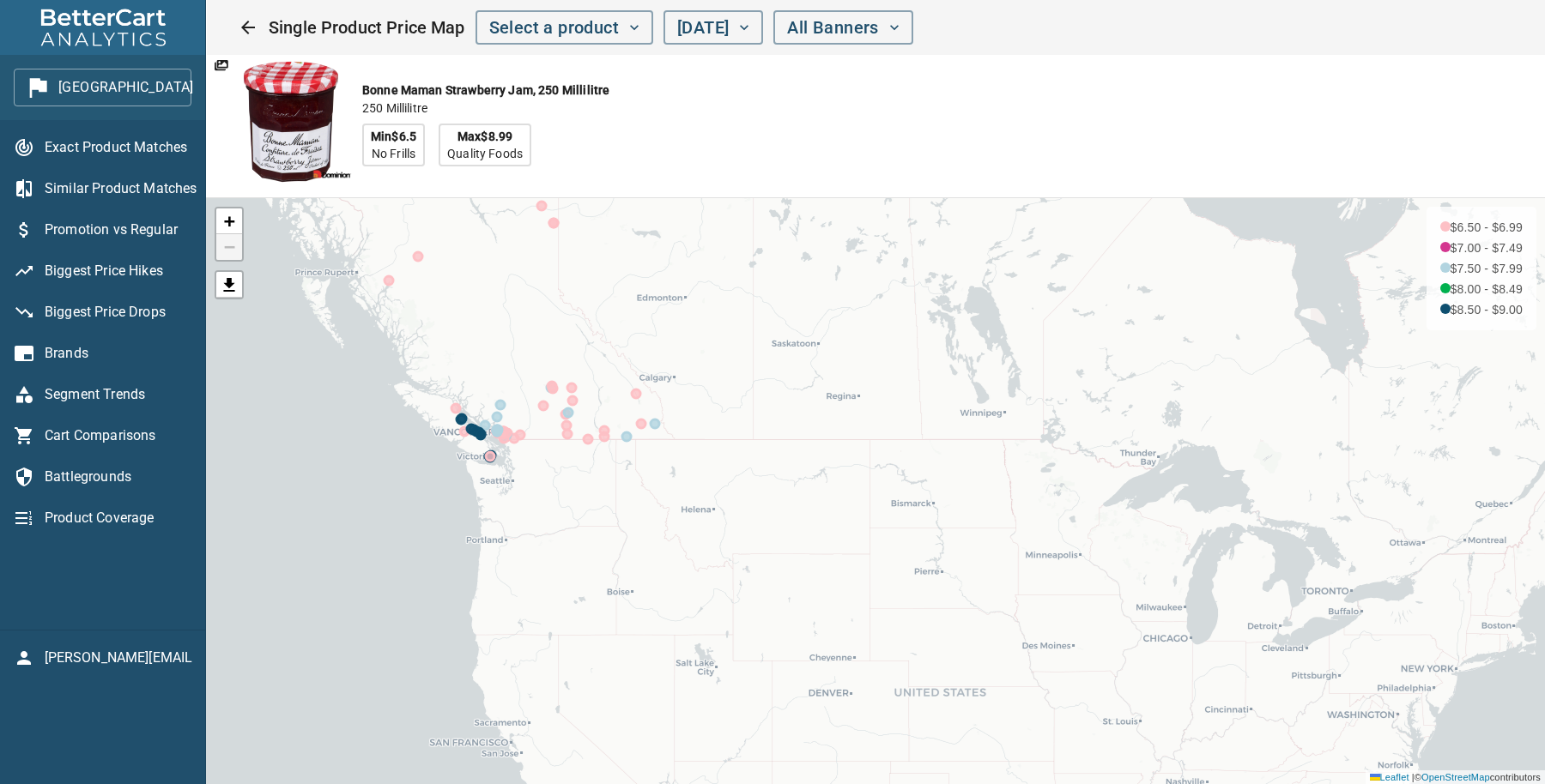
drag, startPoint x: 1017, startPoint y: 492, endPoint x: 960, endPoint y: 343, distance: 159.5
click at [960, 343] on div "+ − $6.50 - $6.99 $7.00 - $7.49 $7.50 - $7.99 $8.00 - $8.49 $8.50 - $9.00 Leafl…" at bounding box center [876, 492] width 1339 height 586
drag, startPoint x: 903, startPoint y: 134, endPoint x: 949, endPoint y: 102, distance: 56.0
click at [949, 102] on div "Bonne Maman Strawberry Jam, 250 Millilitre 250 Millilitre Min $6.5 No Frills Ma…" at bounding box center [705, 124] width 997 height 147
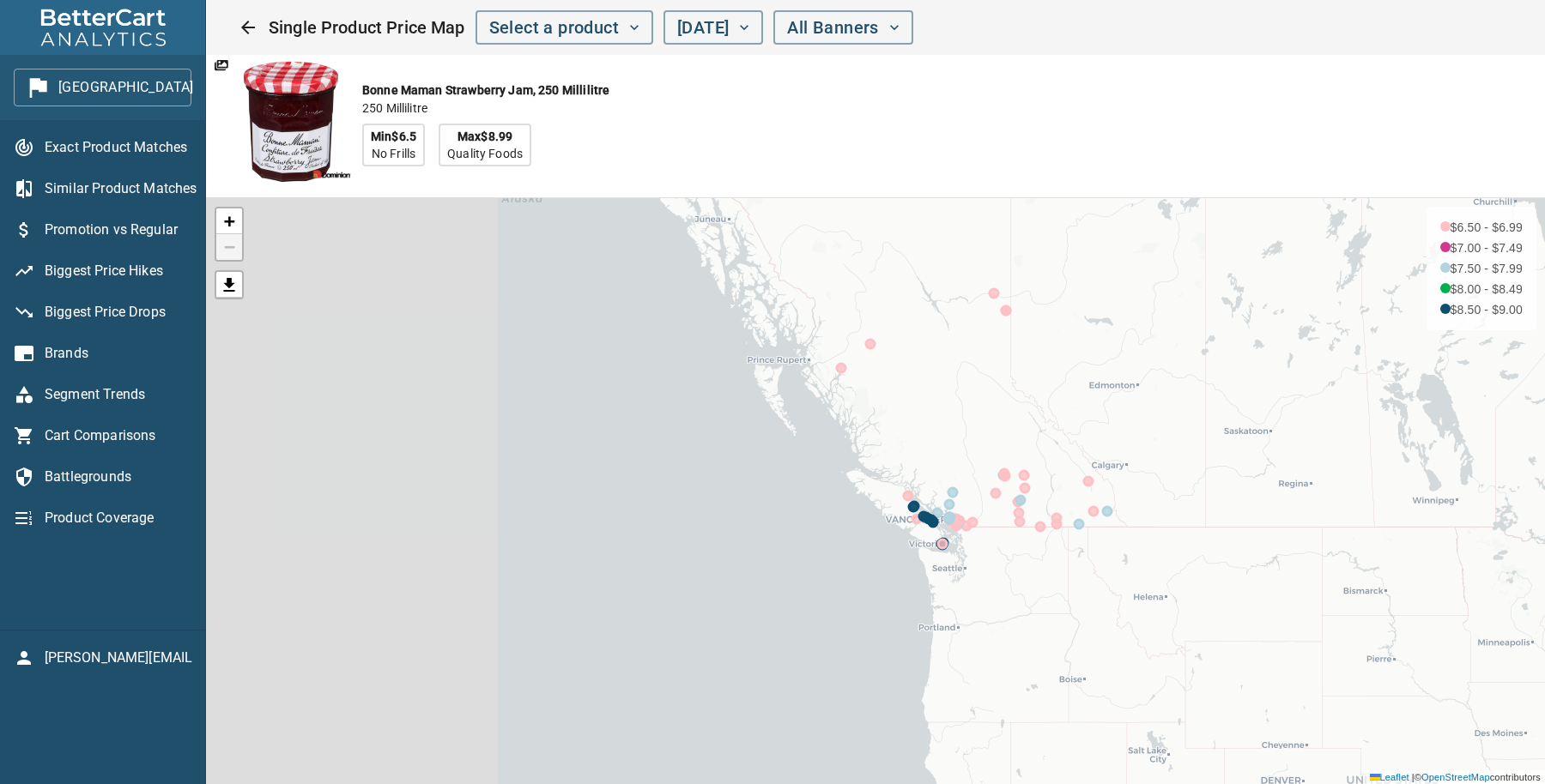
drag, startPoint x: 694, startPoint y: 382, endPoint x: 1146, endPoint y: 447, distance: 456.6
click at [1146, 447] on div "+ − $6.50 - $6.99 $7.00 - $7.49 $7.50 - $7.99 $8.00 - $8.49 $8.50 - $9.00 Leafl…" at bounding box center [876, 492] width 1339 height 586
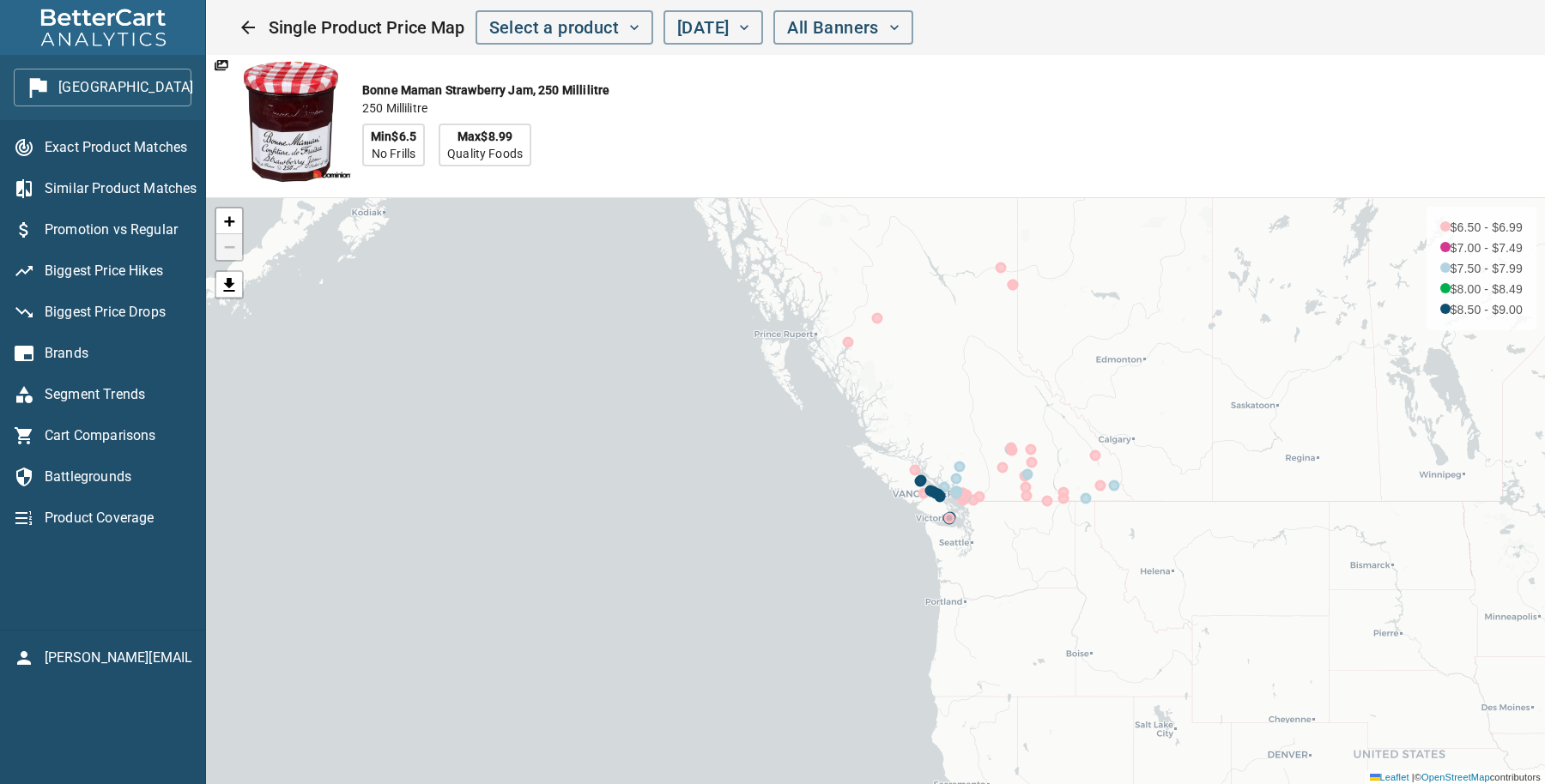
click at [114, 147] on span "Exact Product Matches" at bounding box center [118, 147] width 147 height 21
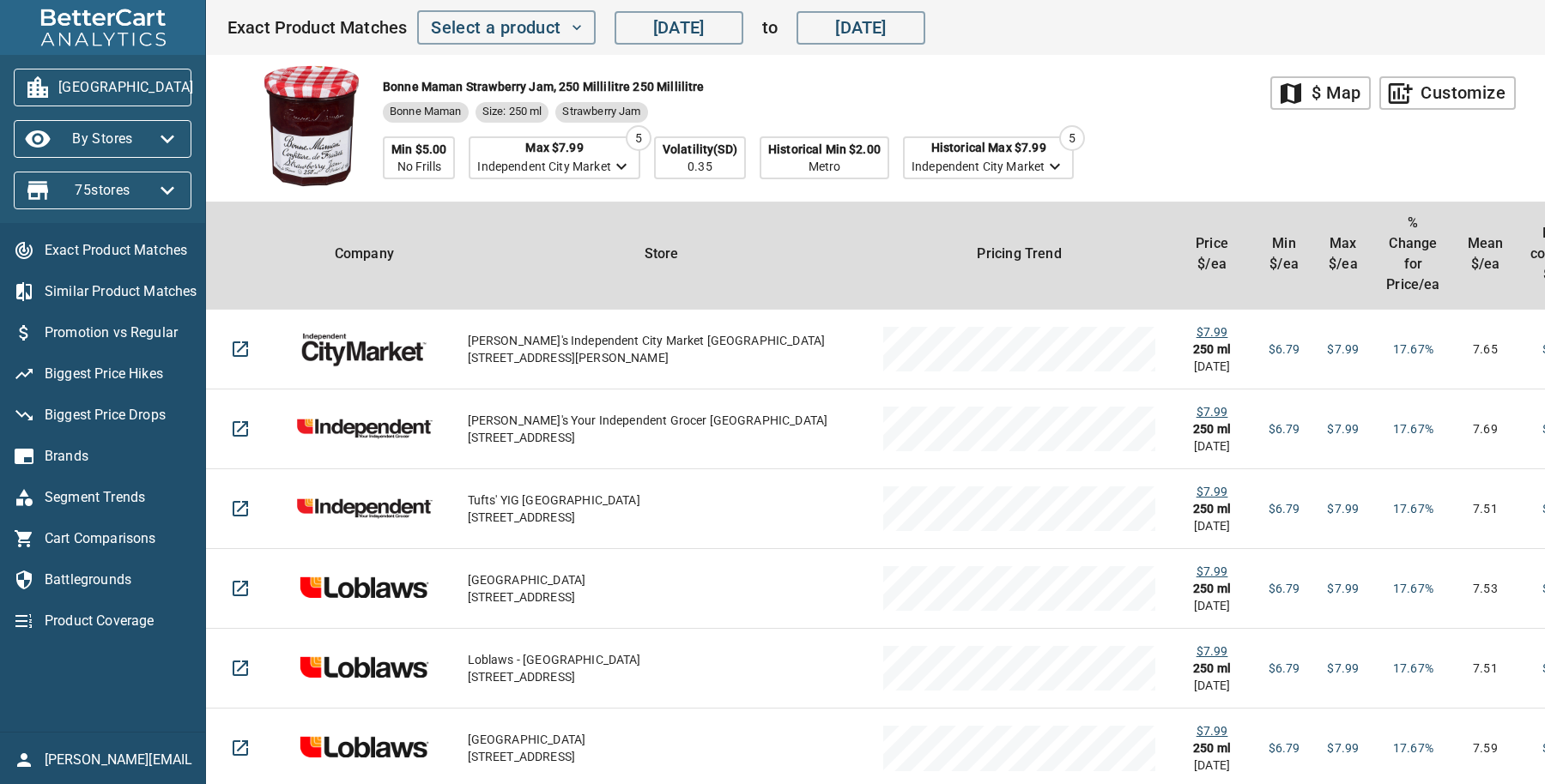
click at [111, 292] on span "Similar Product Matches" at bounding box center [118, 292] width 147 height 21
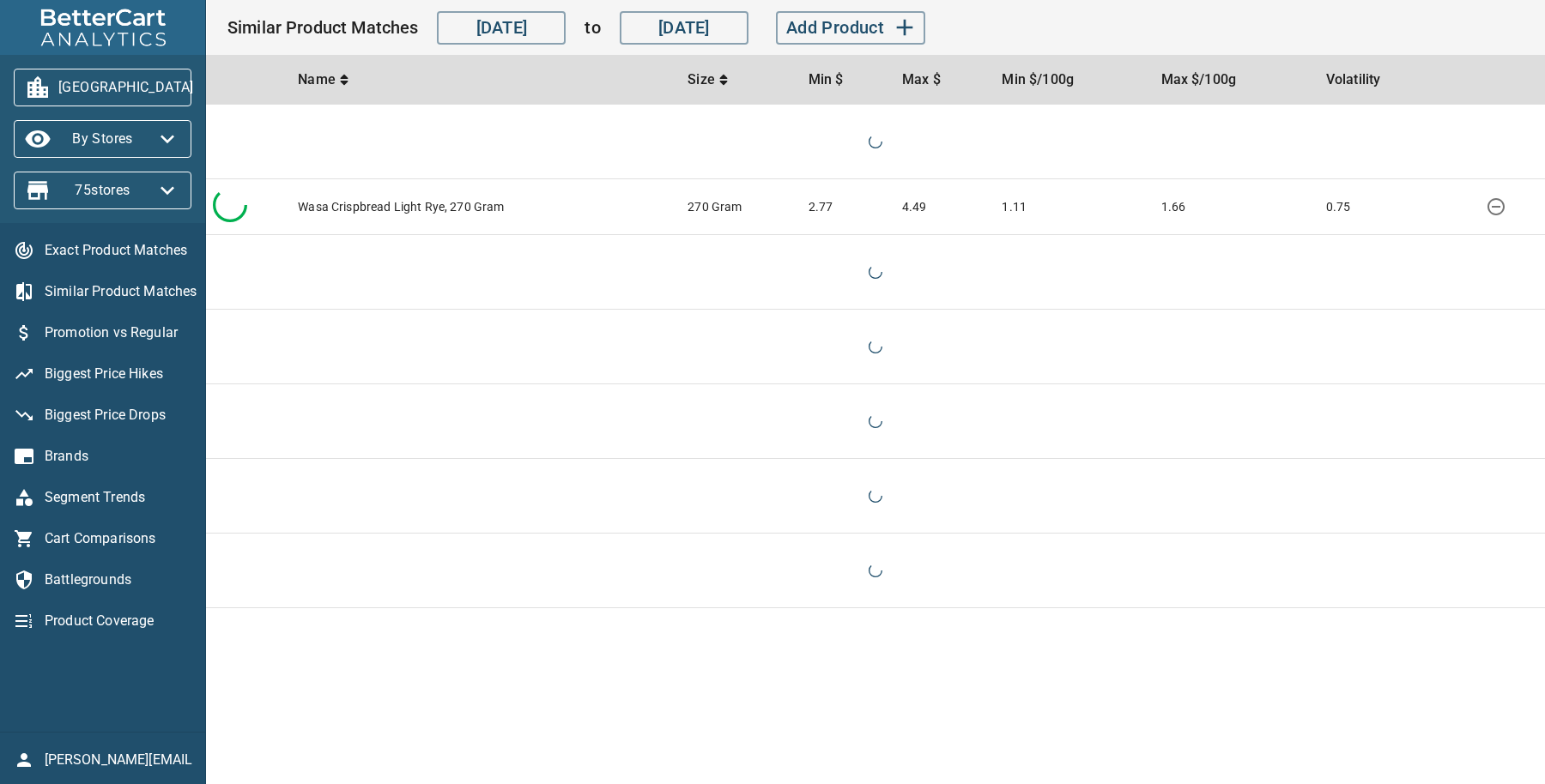
click at [90, 373] on span "Biggest Price Hikes" at bounding box center [118, 374] width 147 height 21
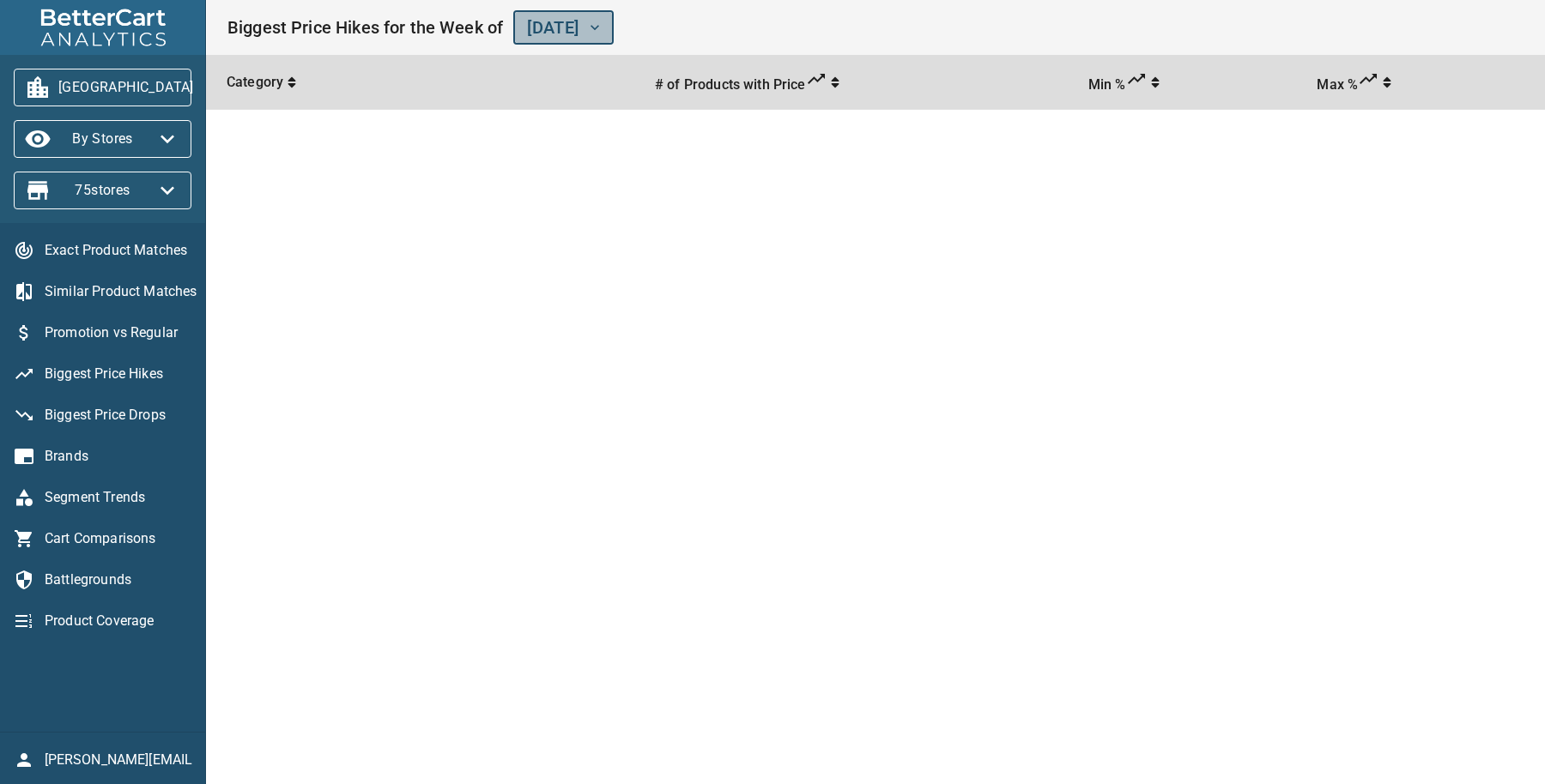
click at [604, 31] on icon "button" at bounding box center [595, 28] width 17 height 17
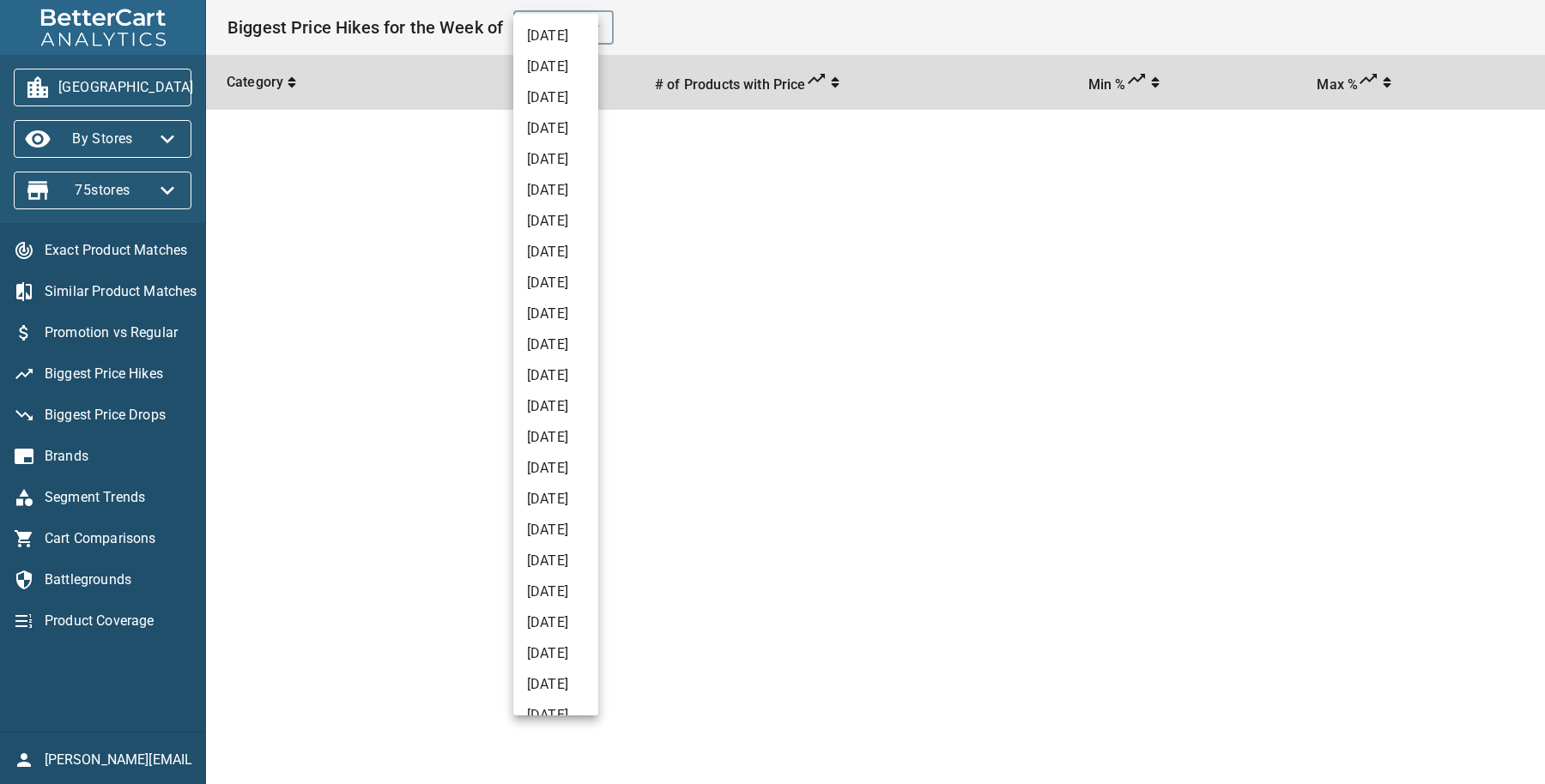
click at [594, 95] on li "[DATE]" at bounding box center [556, 98] width 85 height 31
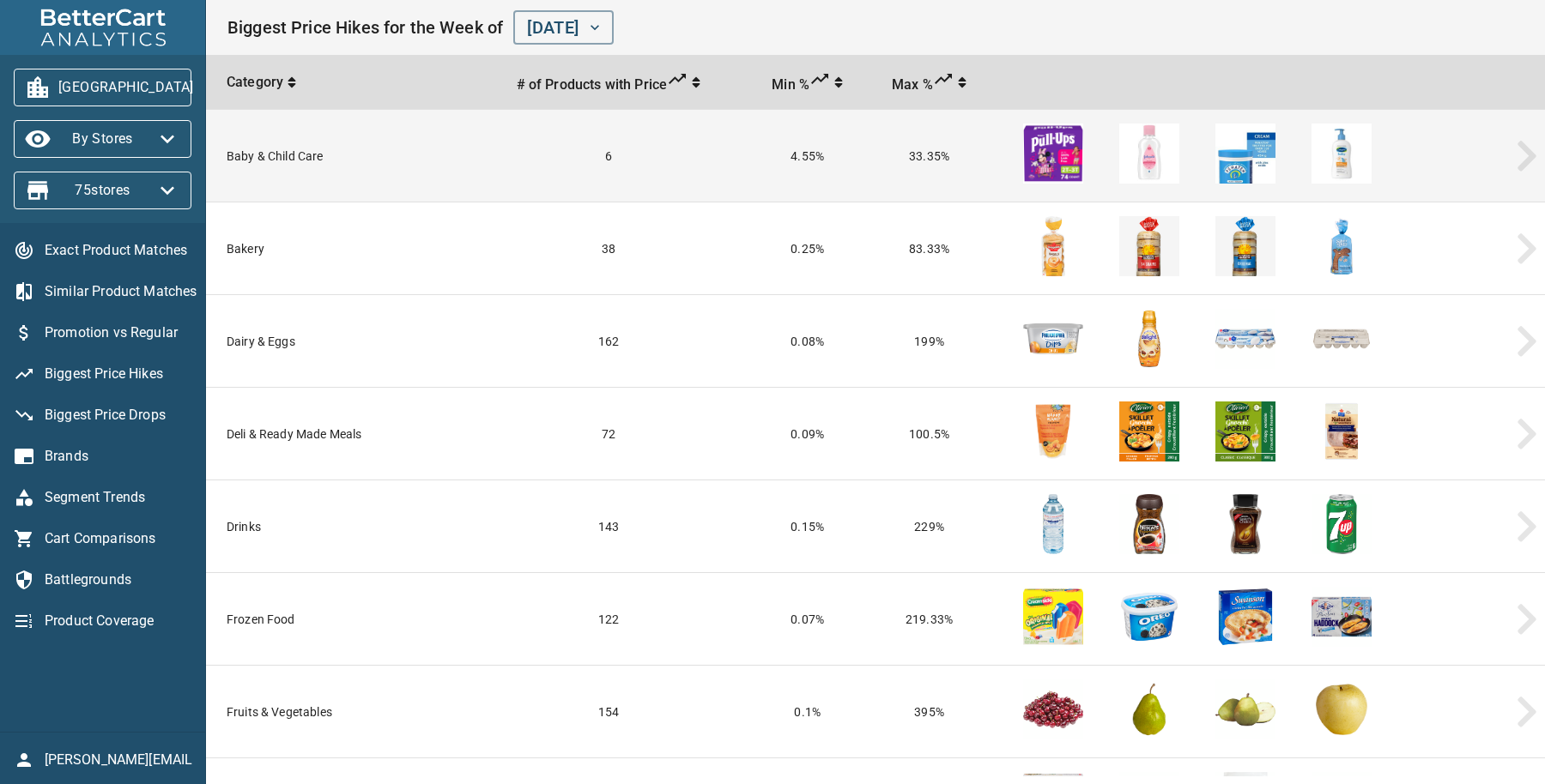
click at [261, 159] on td "Baby & Child Care" at bounding box center [337, 155] width 263 height 92
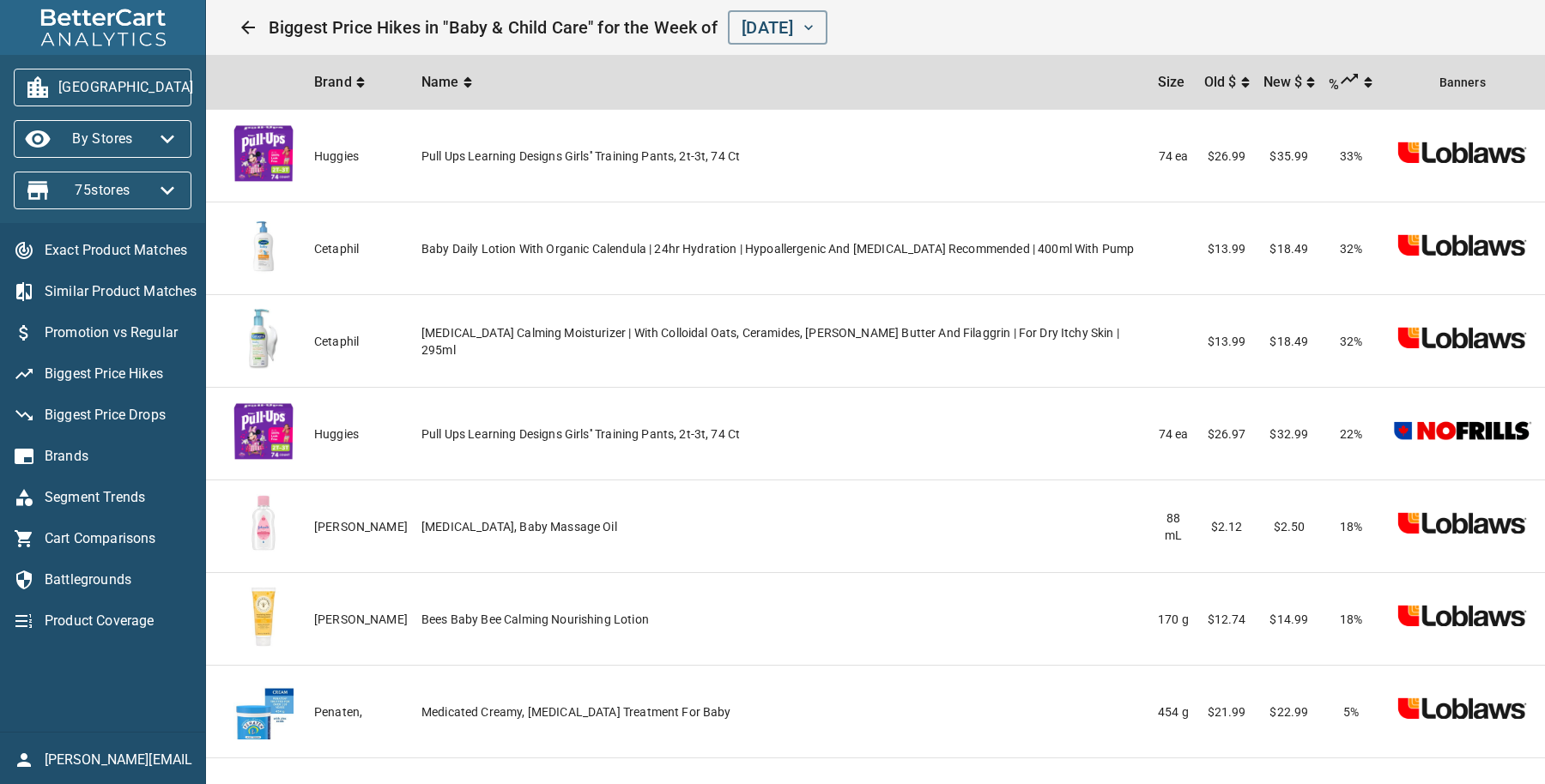
click at [1028, 43] on div "Biggest Price Hikes in "Baby & Child Care" for the Week of [DATE]" at bounding box center [896, 28] width 1256 height 34
